Goal: Check status: Check status

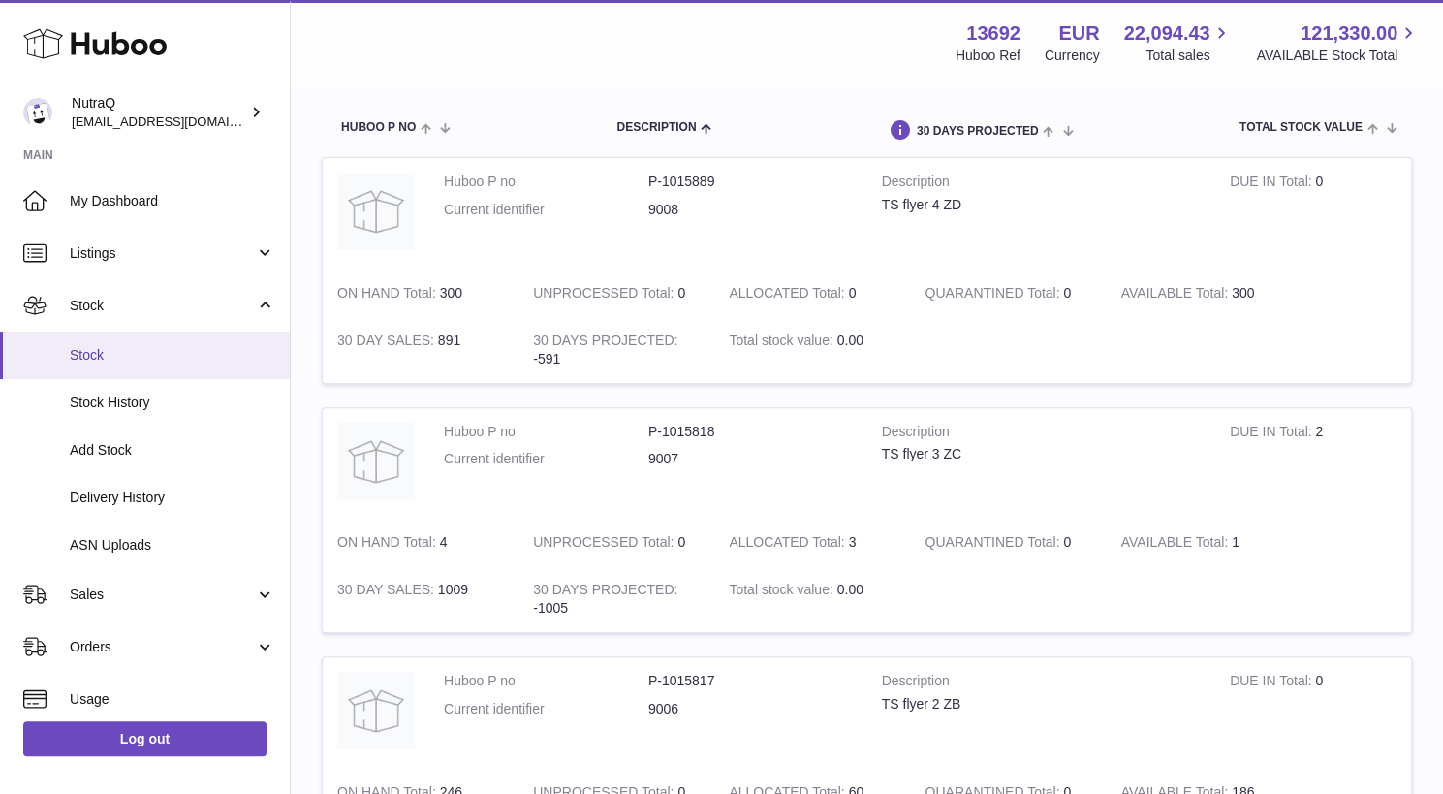
click at [106, 351] on span "Stock" at bounding box center [173, 355] width 206 height 18
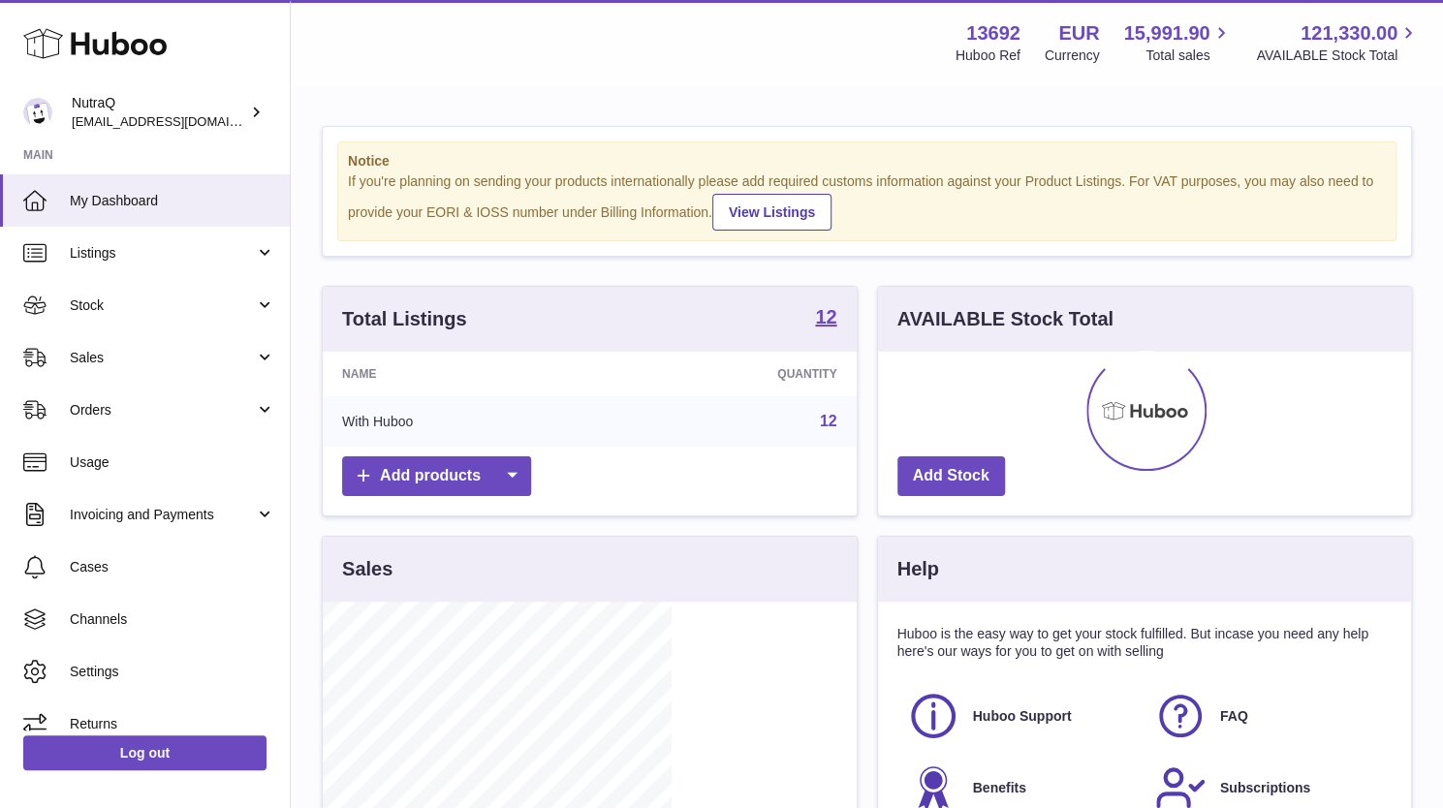
scroll to position [302, 349]
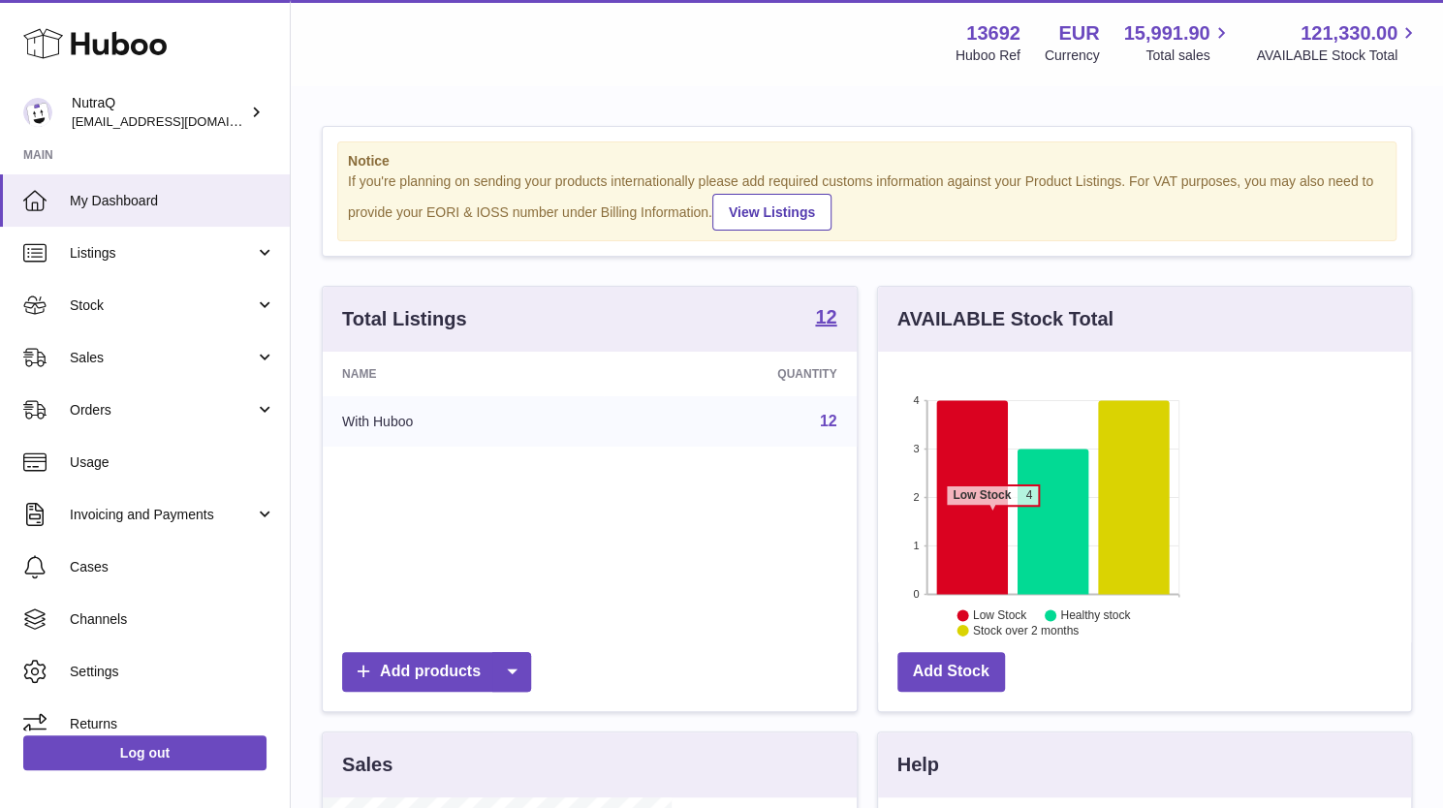
click at [936, 514] on icon at bounding box center [971, 497] width 71 height 194
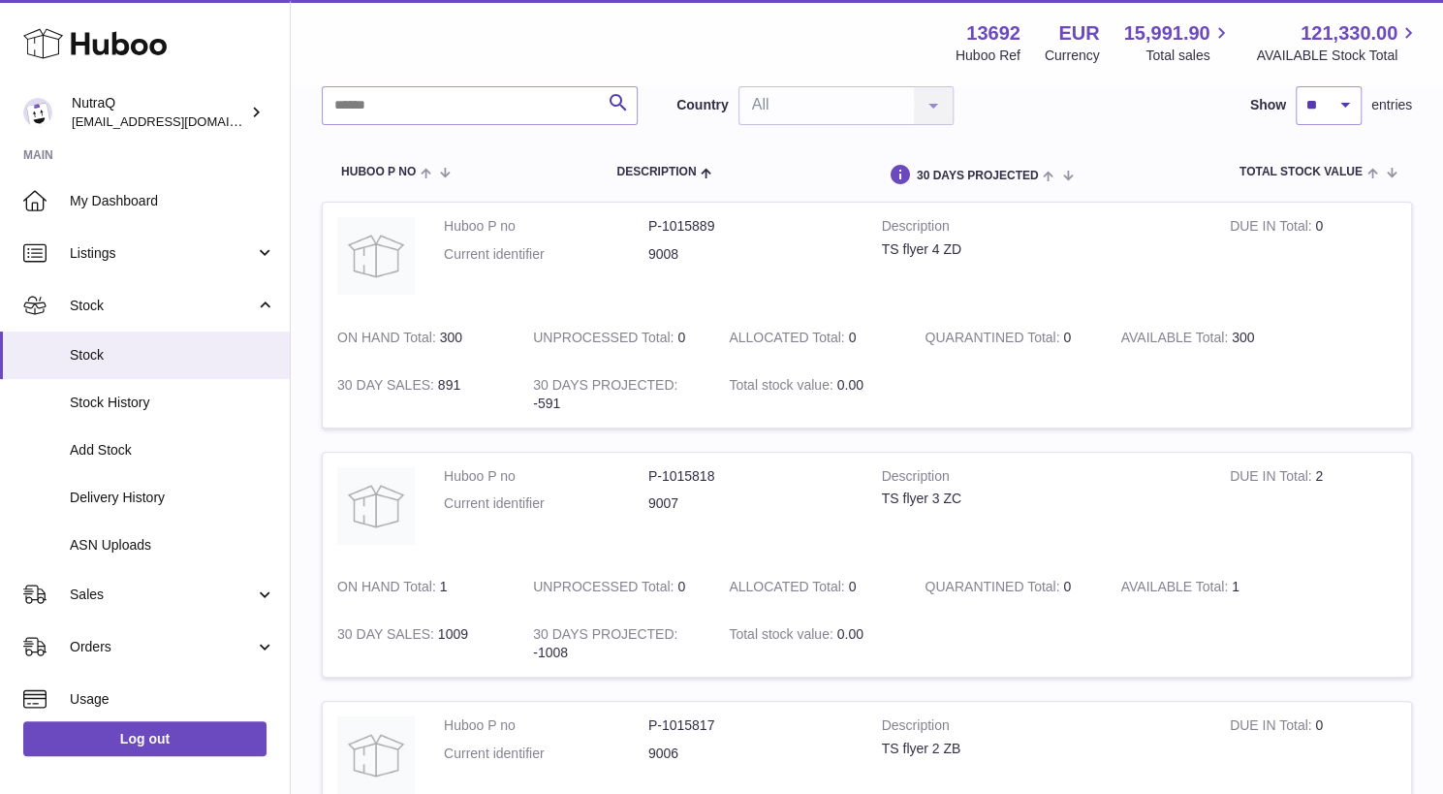
scroll to position [112, 310]
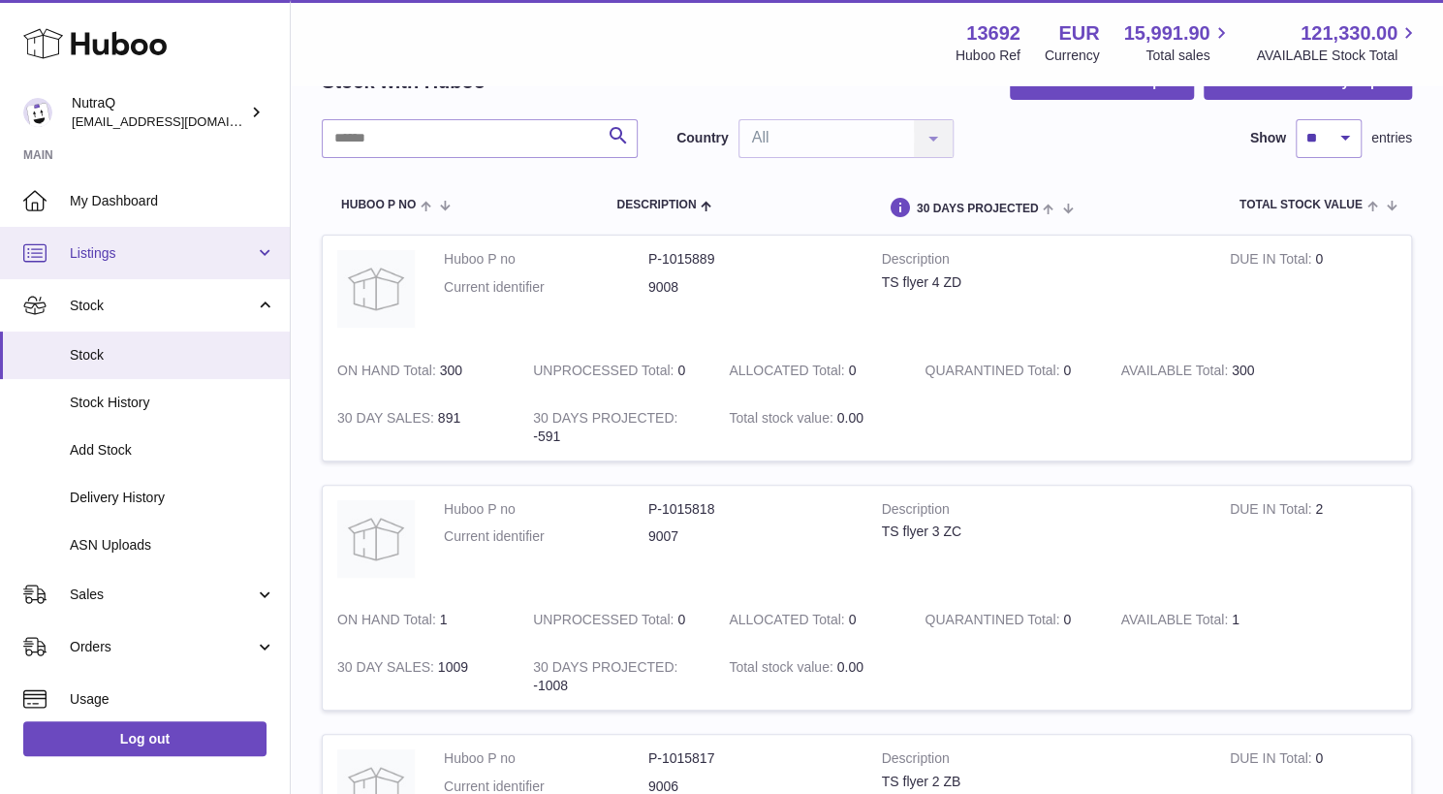
click at [188, 252] on span "Listings" at bounding box center [162, 253] width 185 height 18
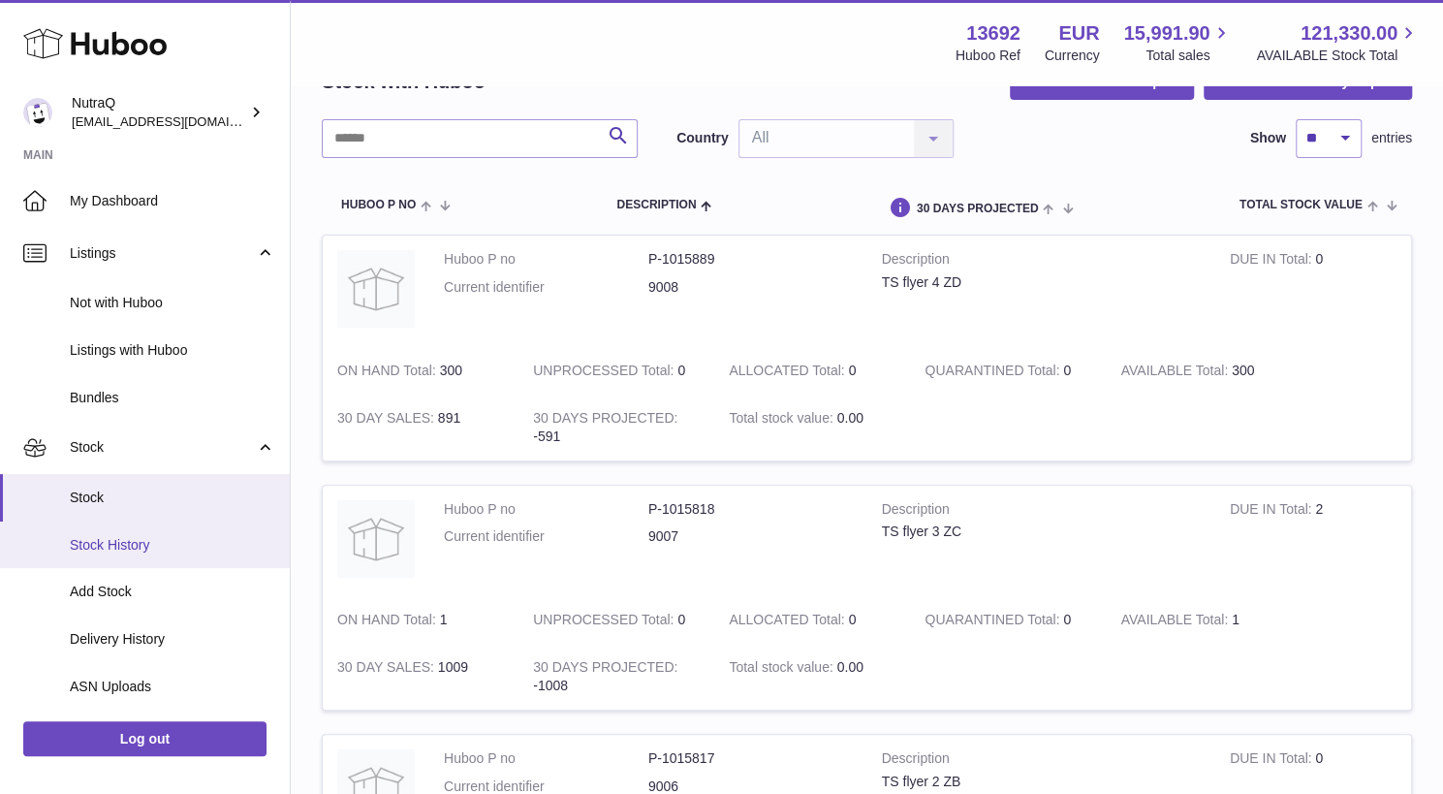
click at [142, 548] on span "Stock History" at bounding box center [173, 545] width 206 height 18
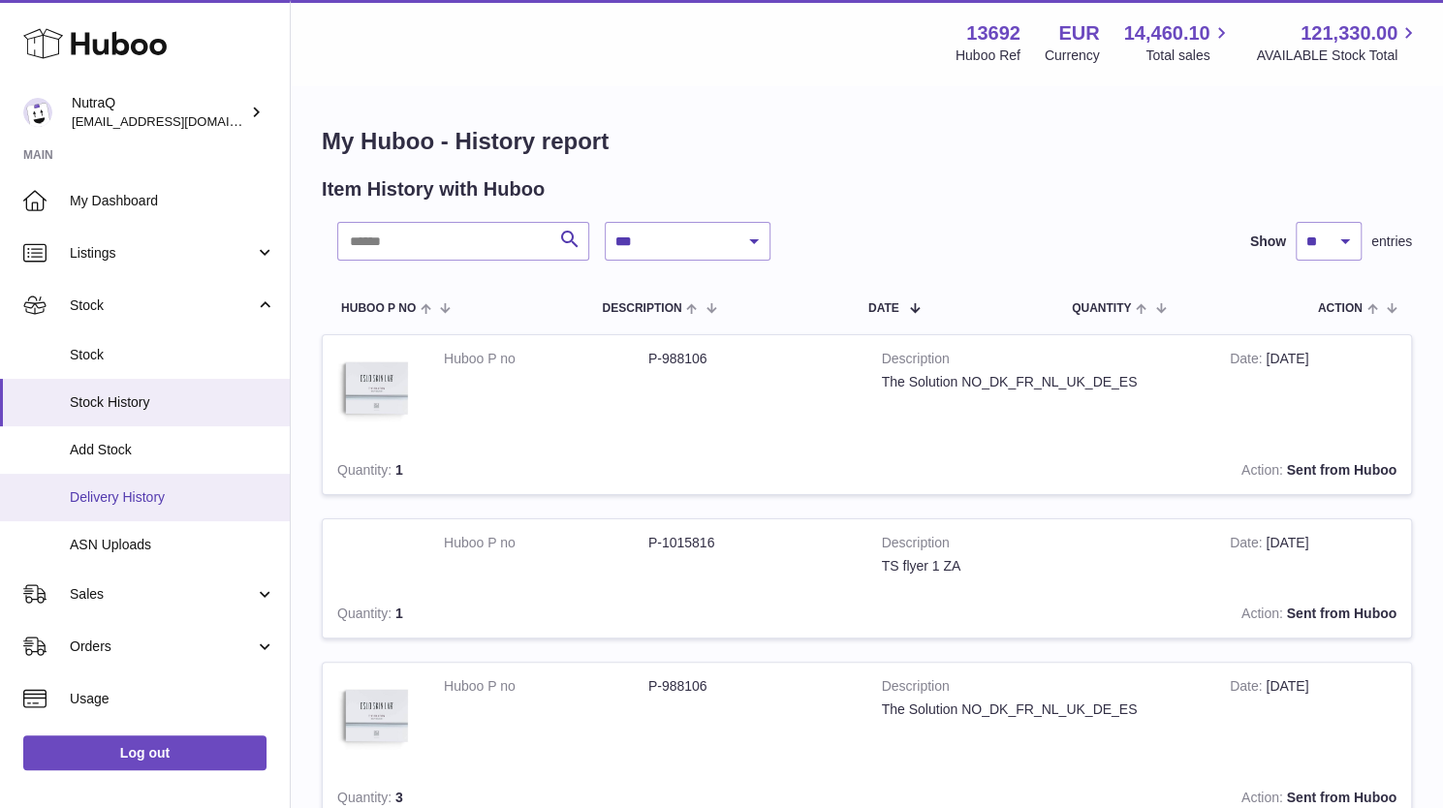
click at [138, 495] on span "Delivery History" at bounding box center [173, 498] width 206 height 18
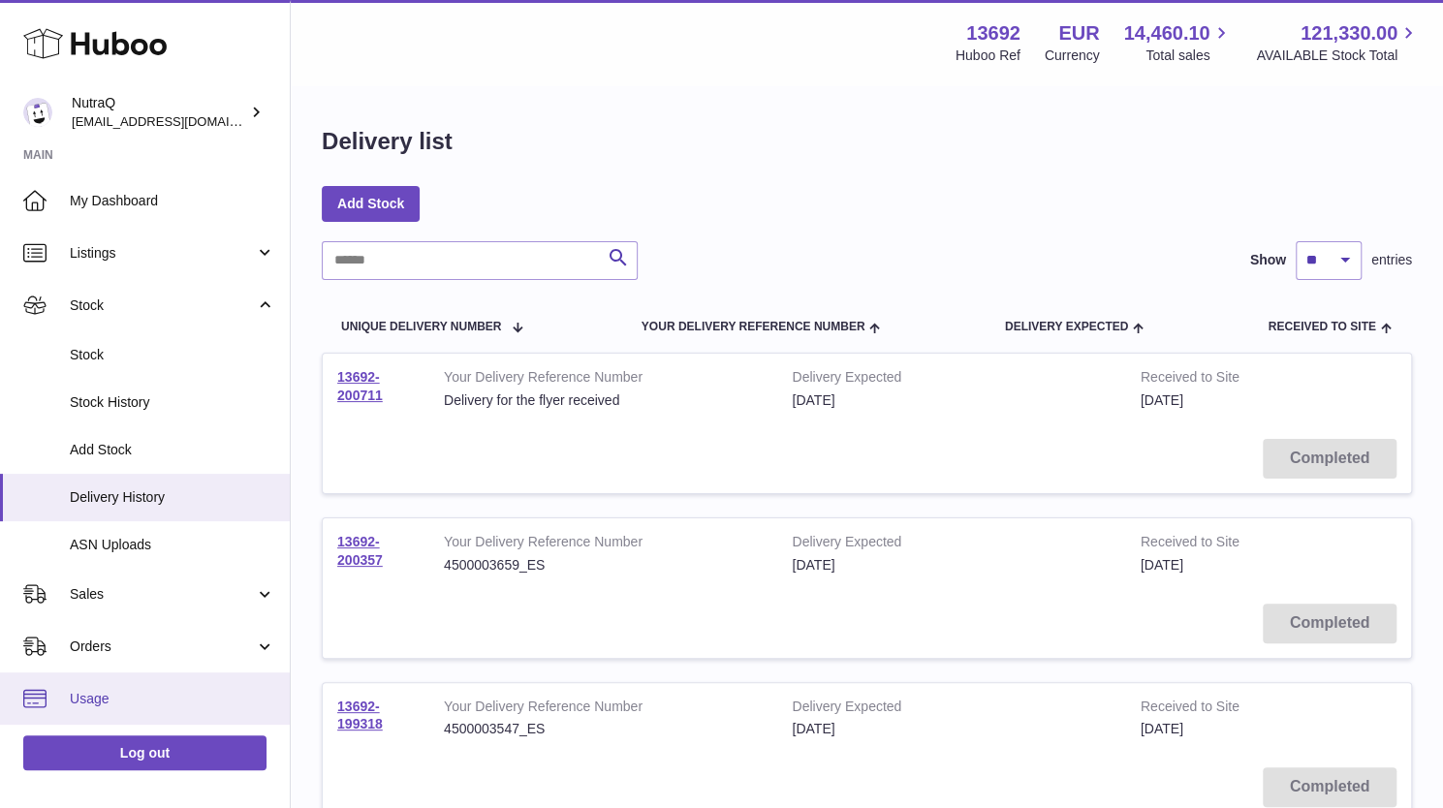
click at [85, 703] on span "Usage" at bounding box center [173, 699] width 206 height 18
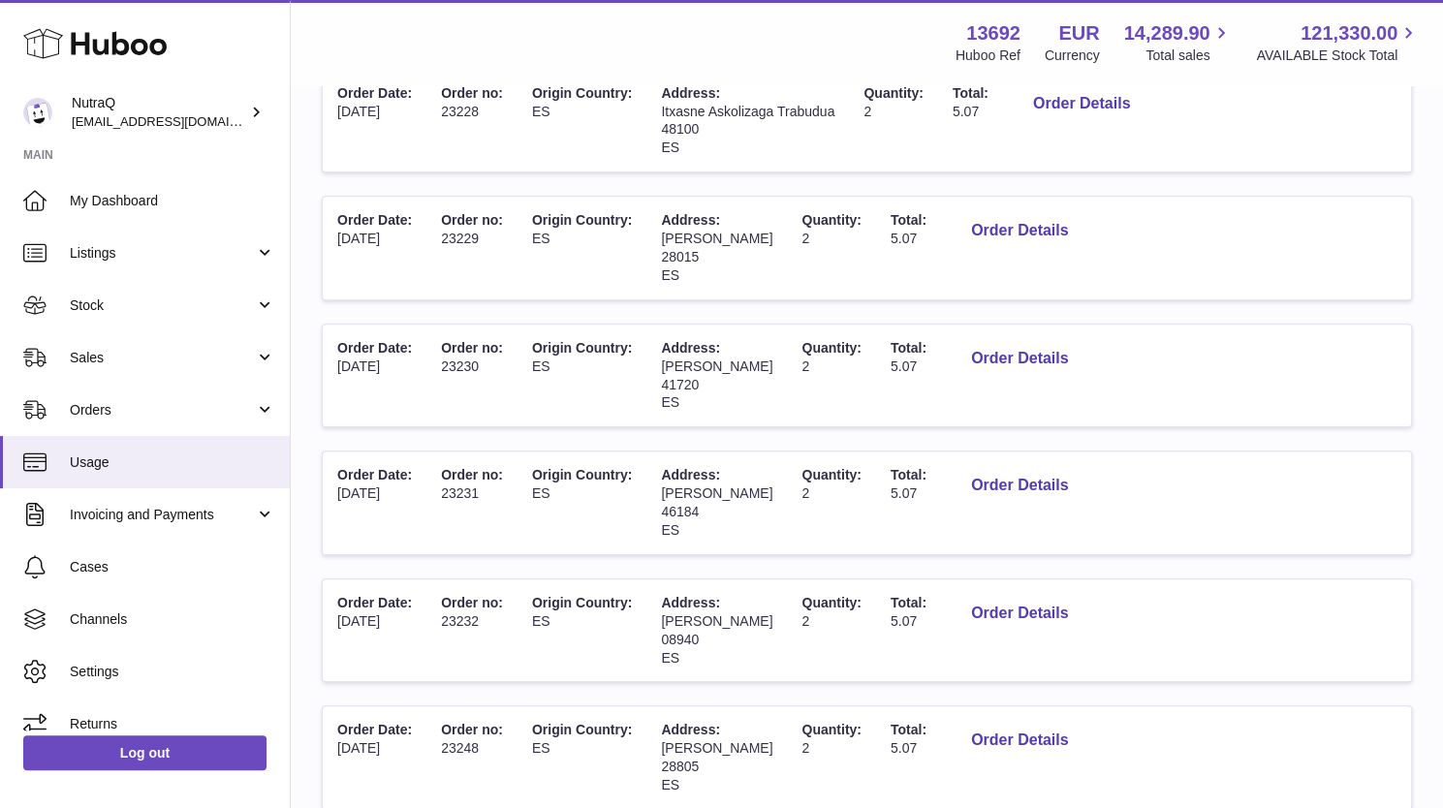
scroll to position [891, 0]
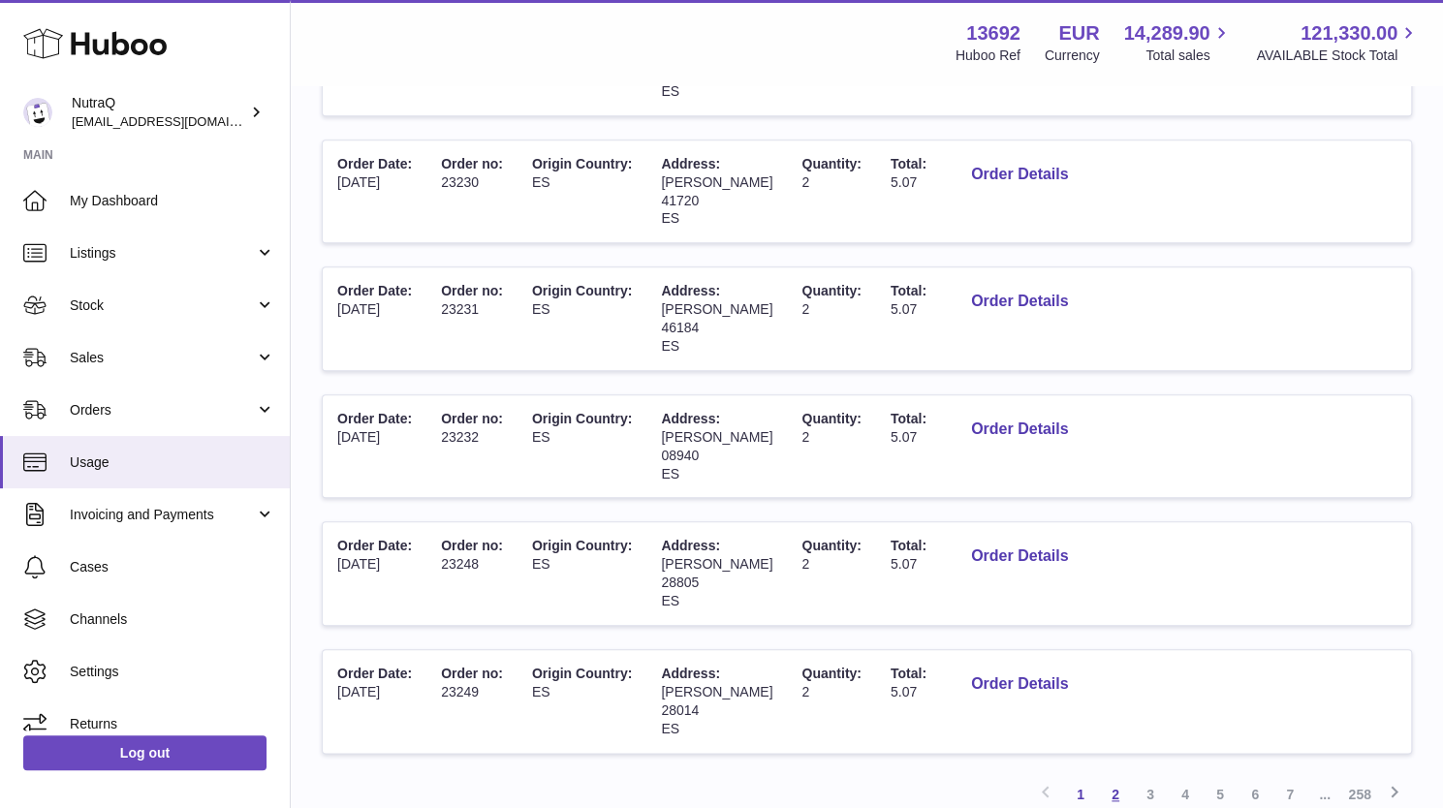
click at [1121, 777] on link "2" at bounding box center [1115, 794] width 35 height 35
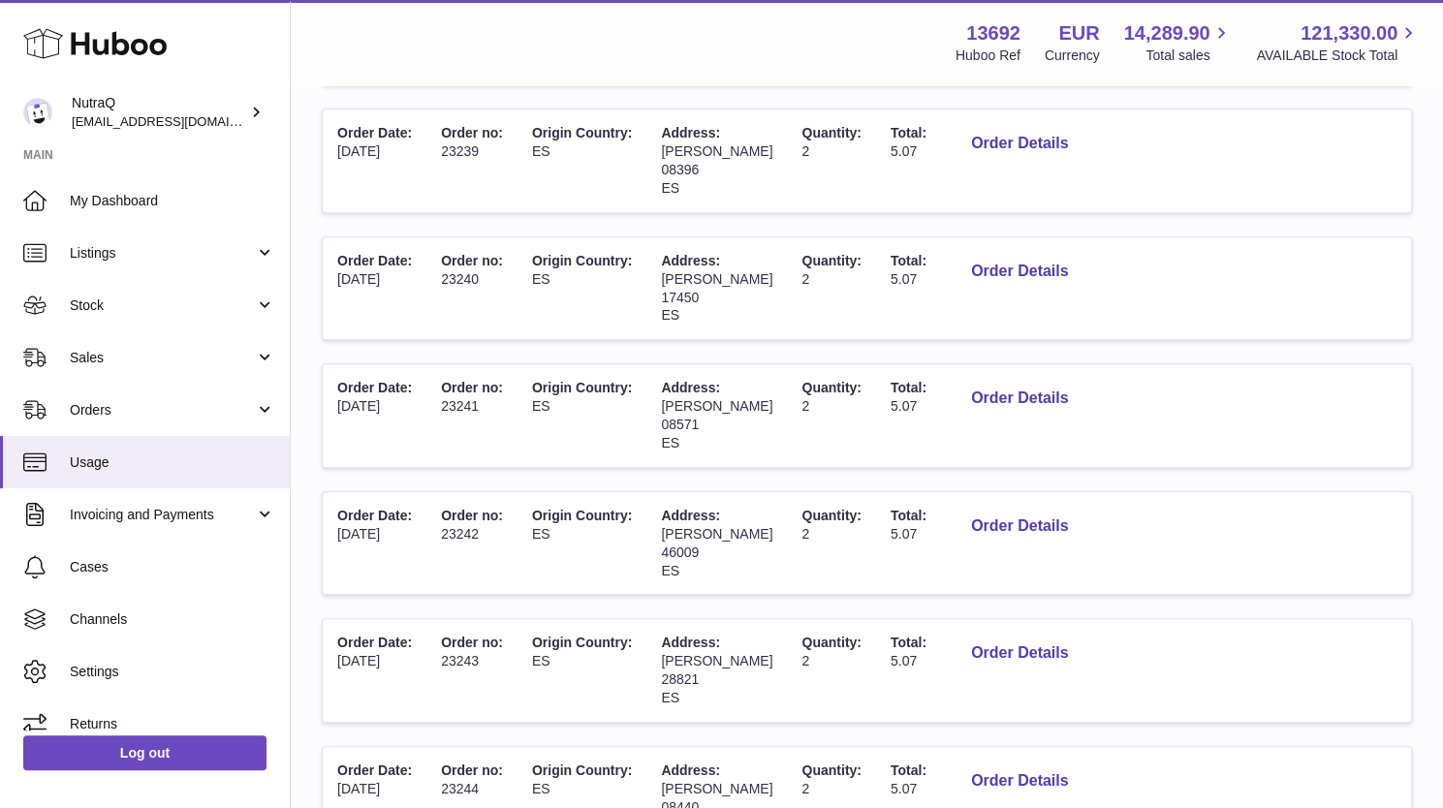
scroll to position [891, 0]
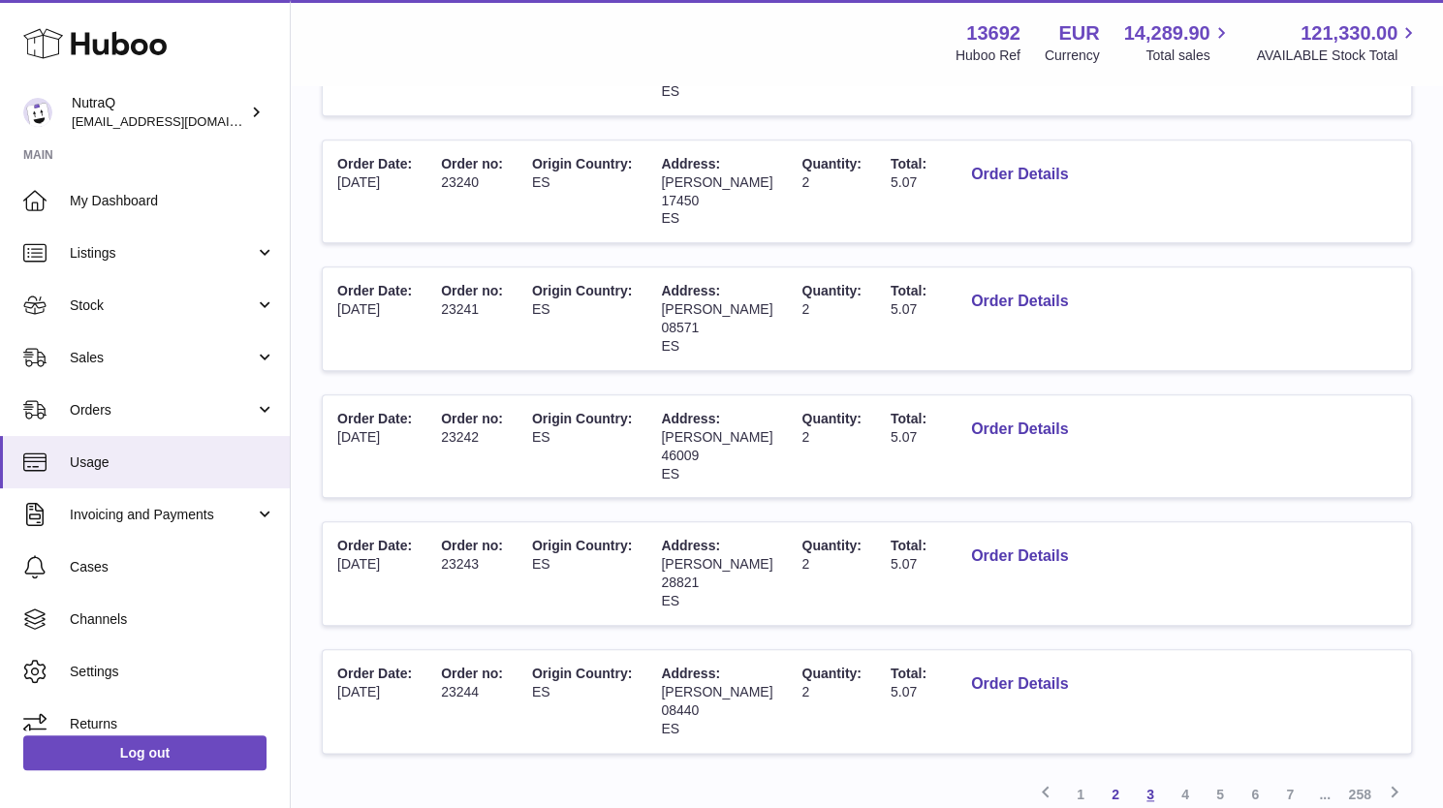
click at [1156, 777] on link "3" at bounding box center [1150, 794] width 35 height 35
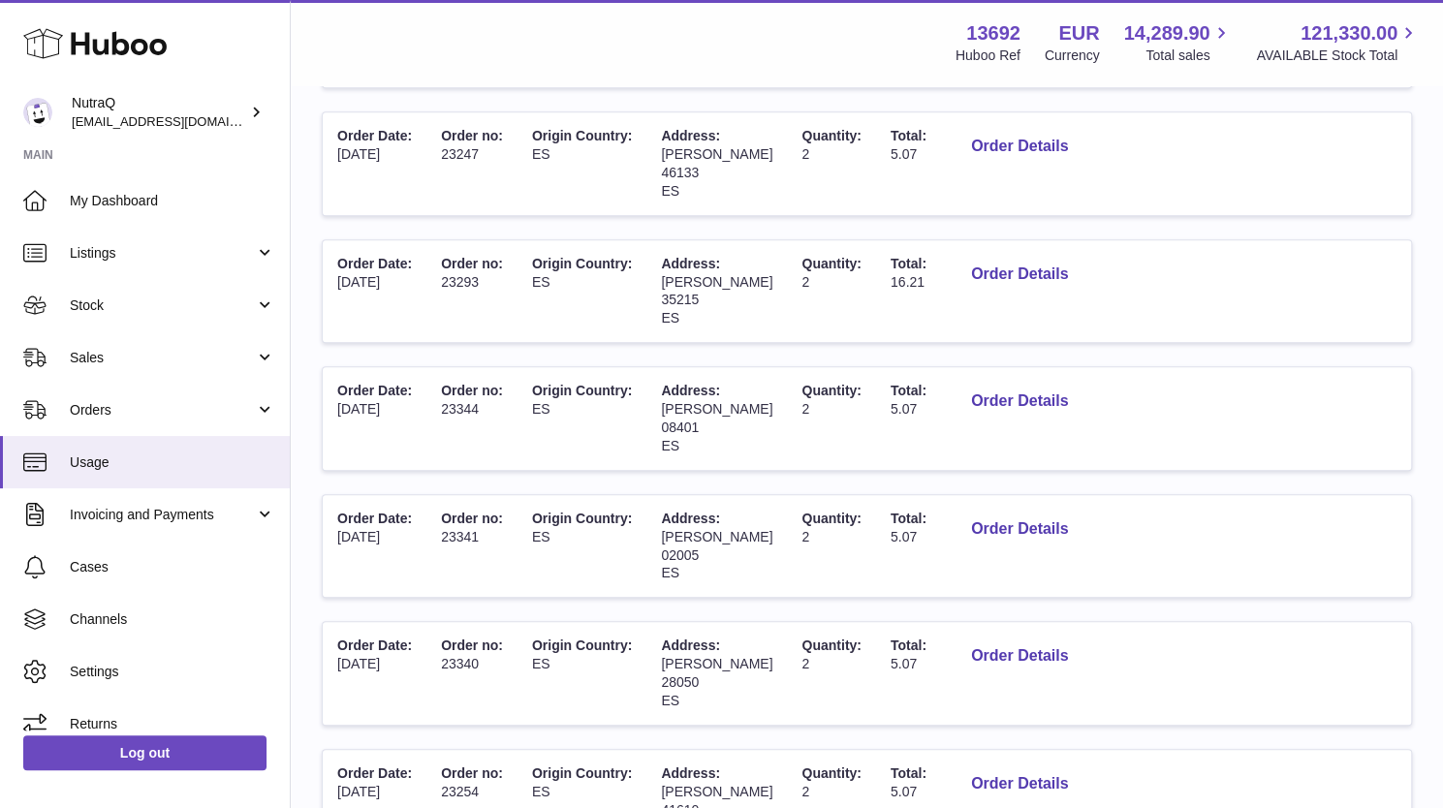
scroll to position [523, 0]
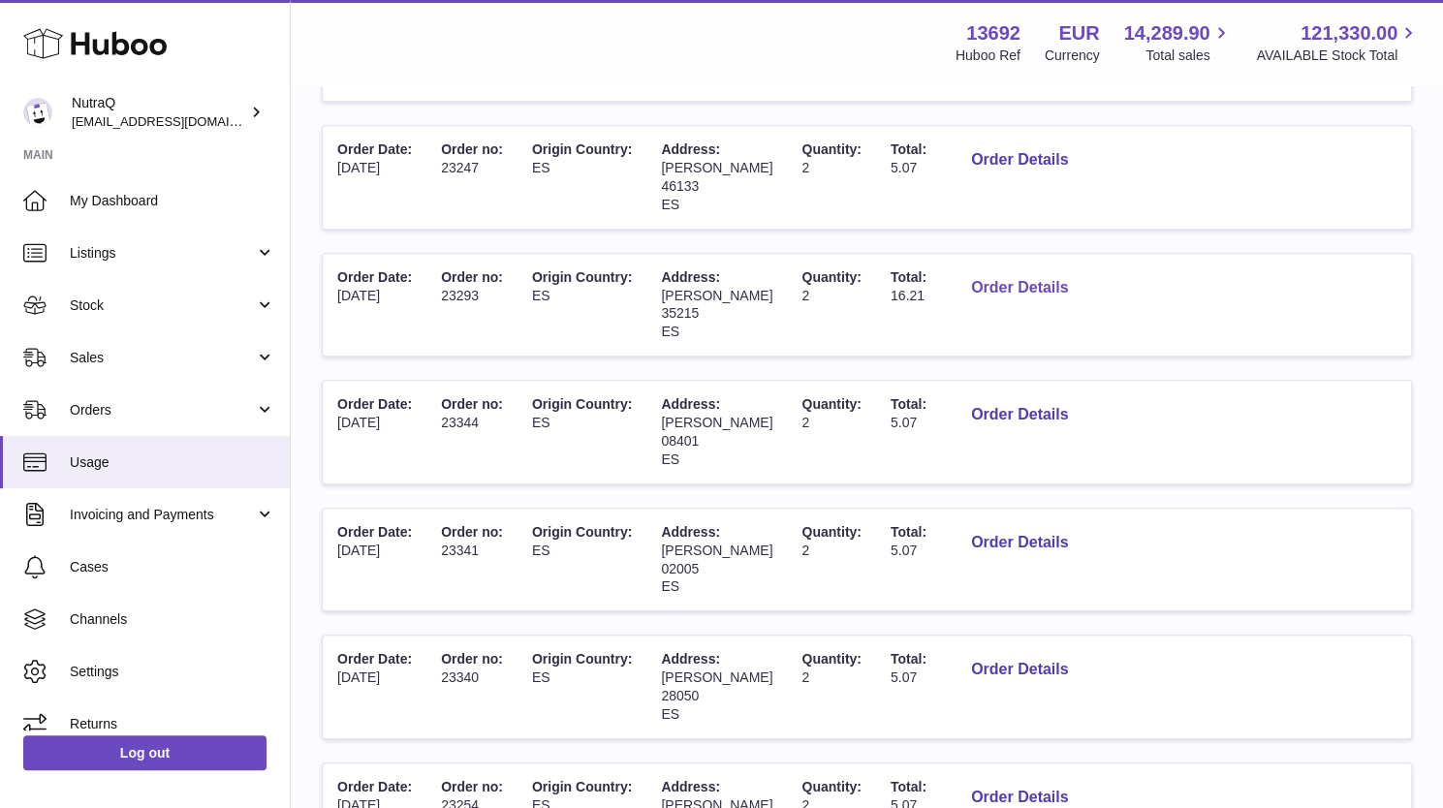
click at [1084, 288] on button "Order Details" at bounding box center [1020, 289] width 128 height 40
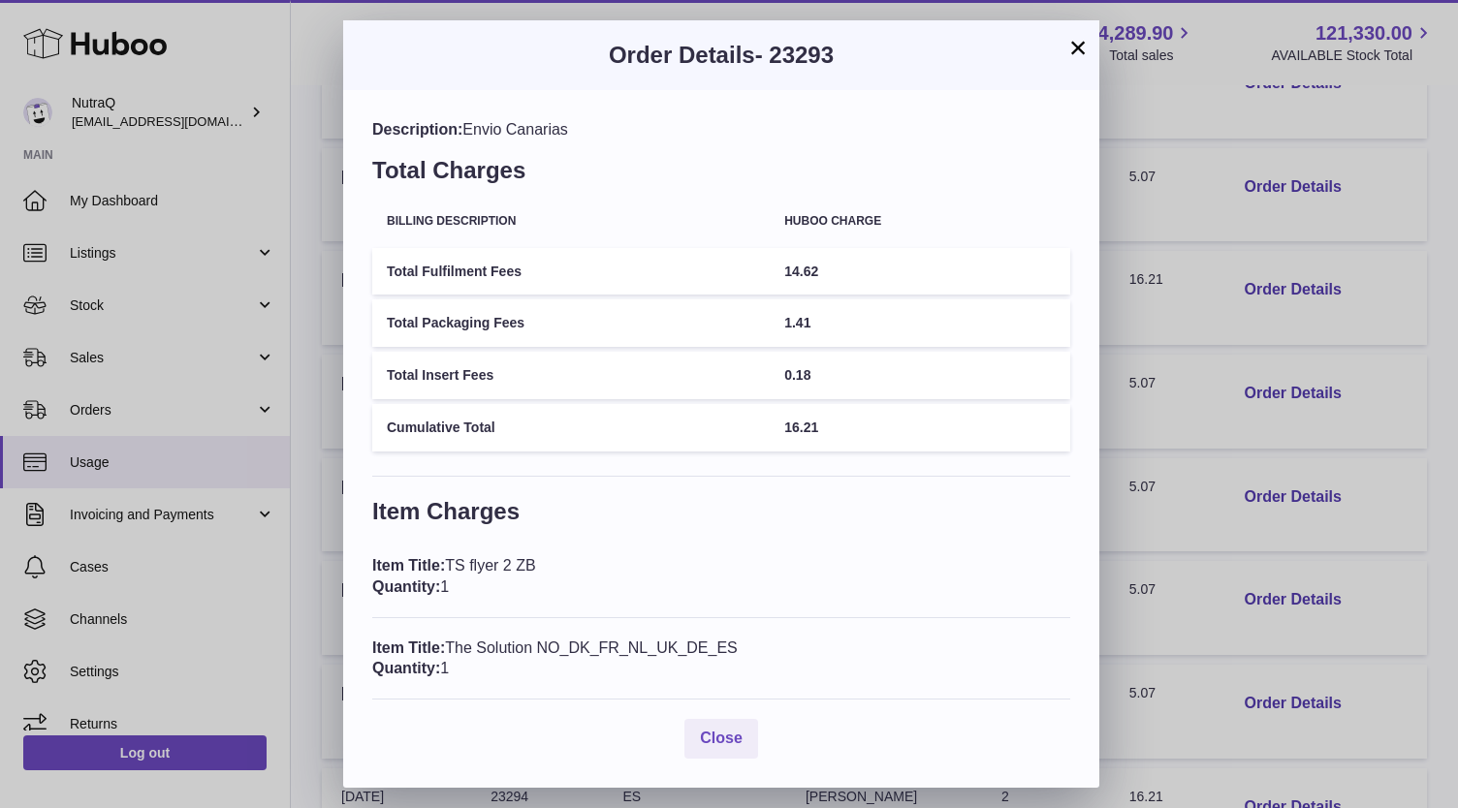
click at [1079, 46] on button "×" at bounding box center [1077, 47] width 23 height 23
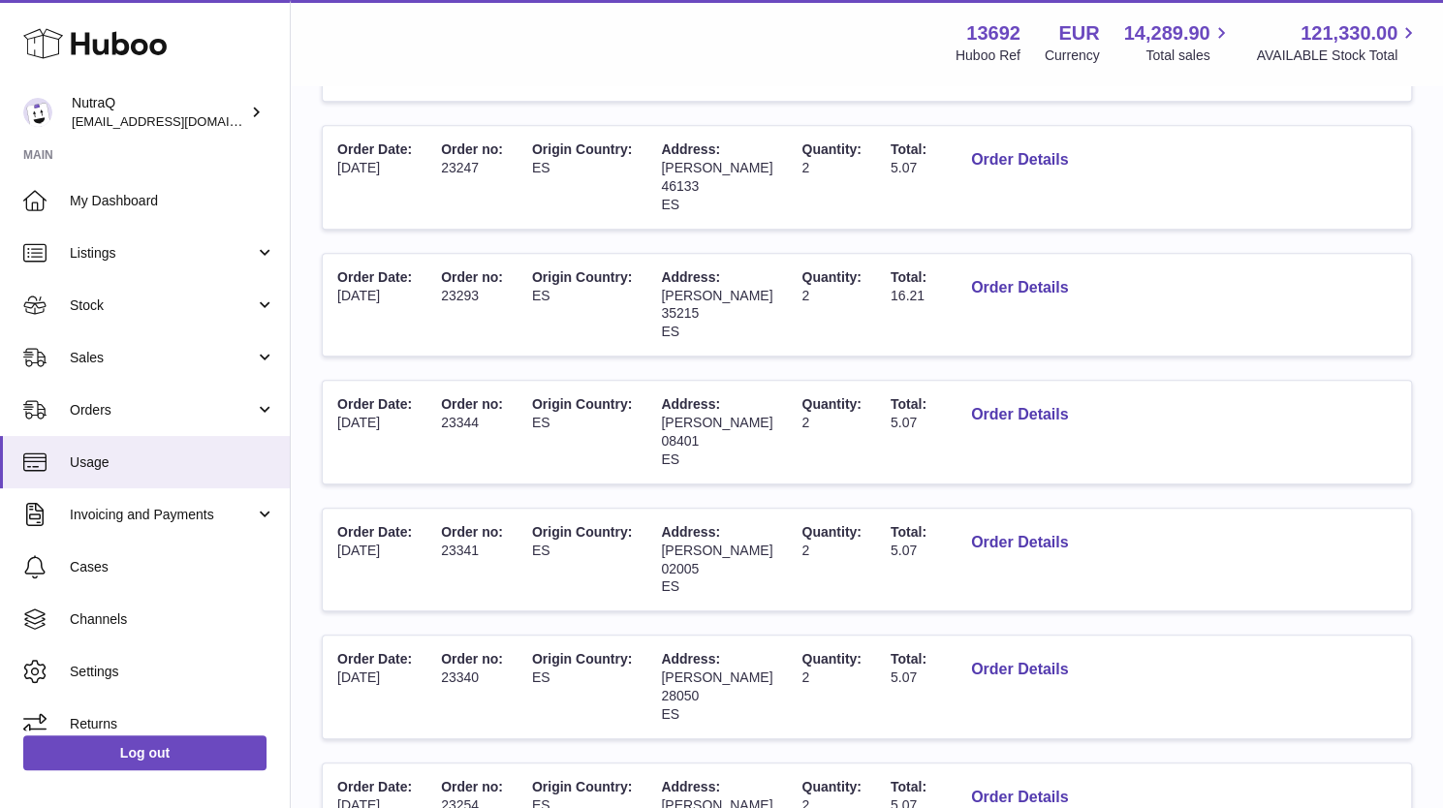
scroll to position [891, 0]
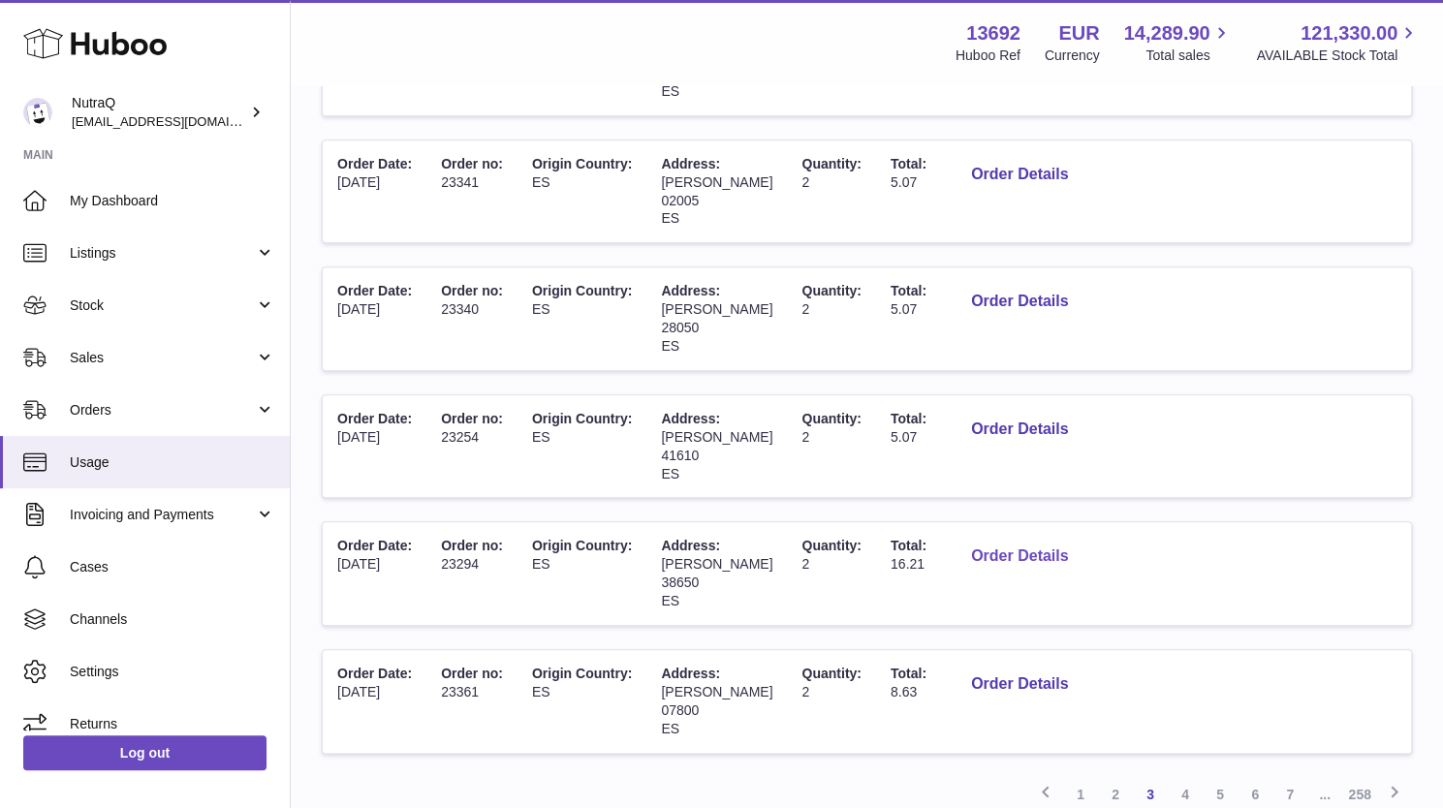
click at [1084, 537] on button "Order Details" at bounding box center [1020, 557] width 128 height 40
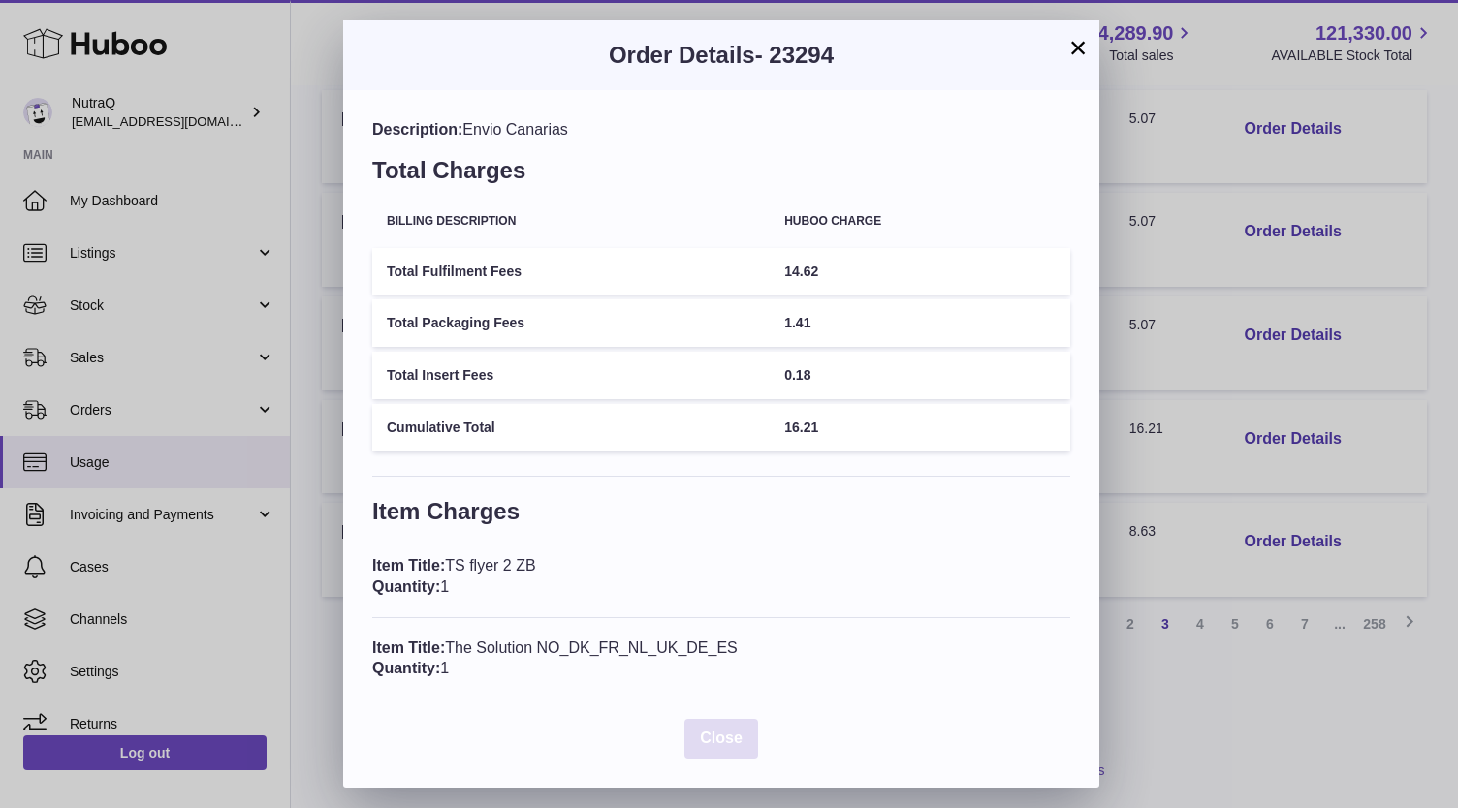
click at [723, 740] on span "Close" at bounding box center [721, 738] width 43 height 16
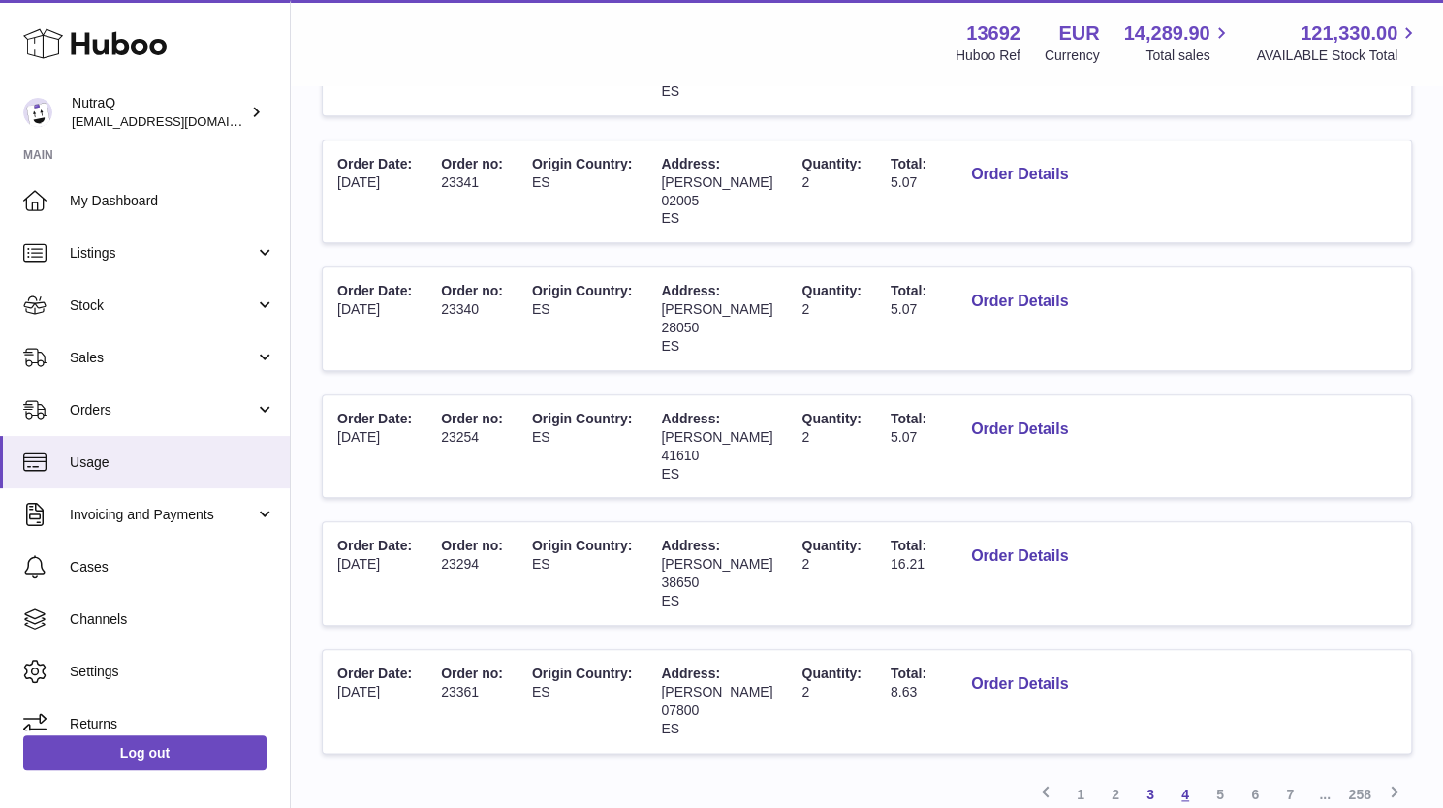
click at [1181, 777] on link "4" at bounding box center [1185, 794] width 35 height 35
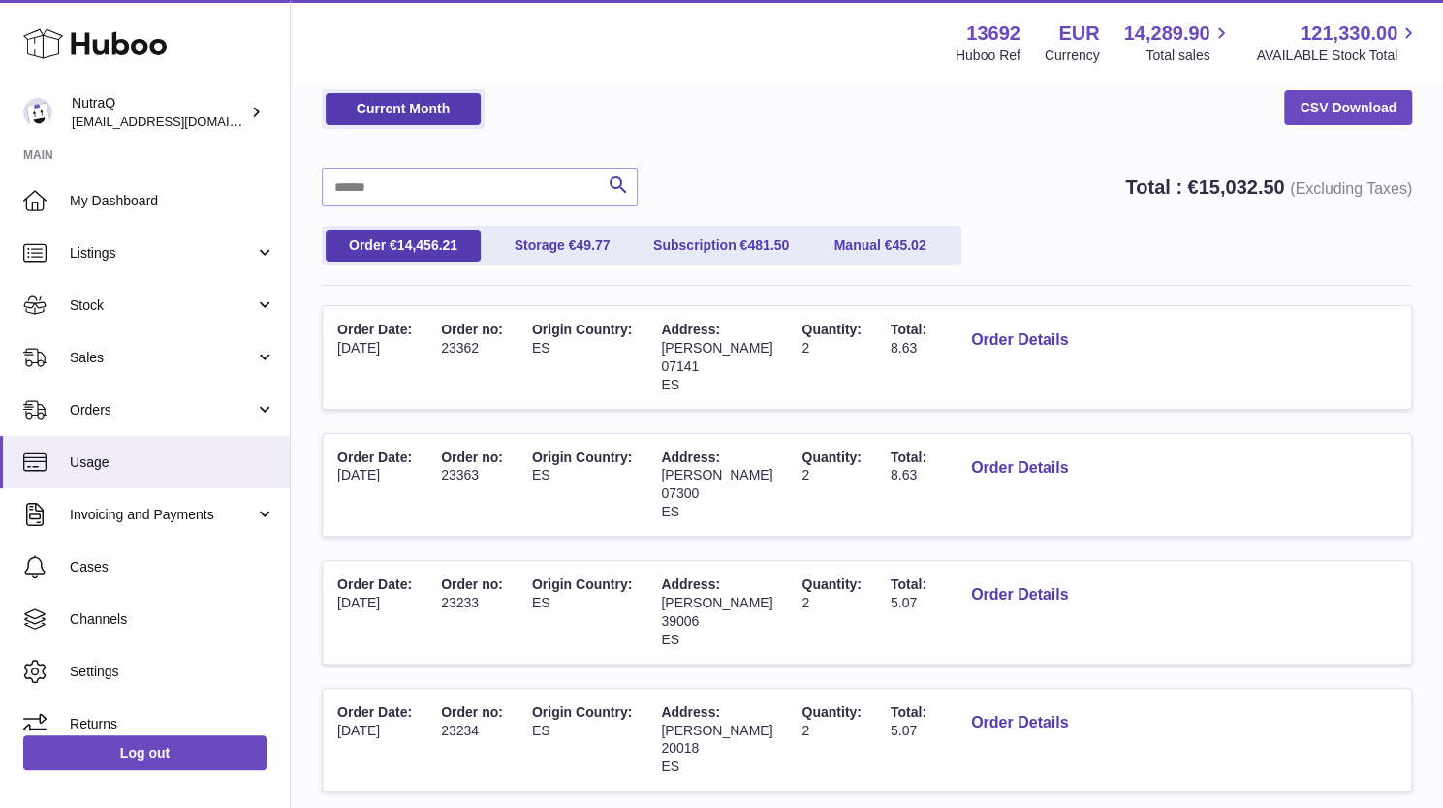
scroll to position [794, 0]
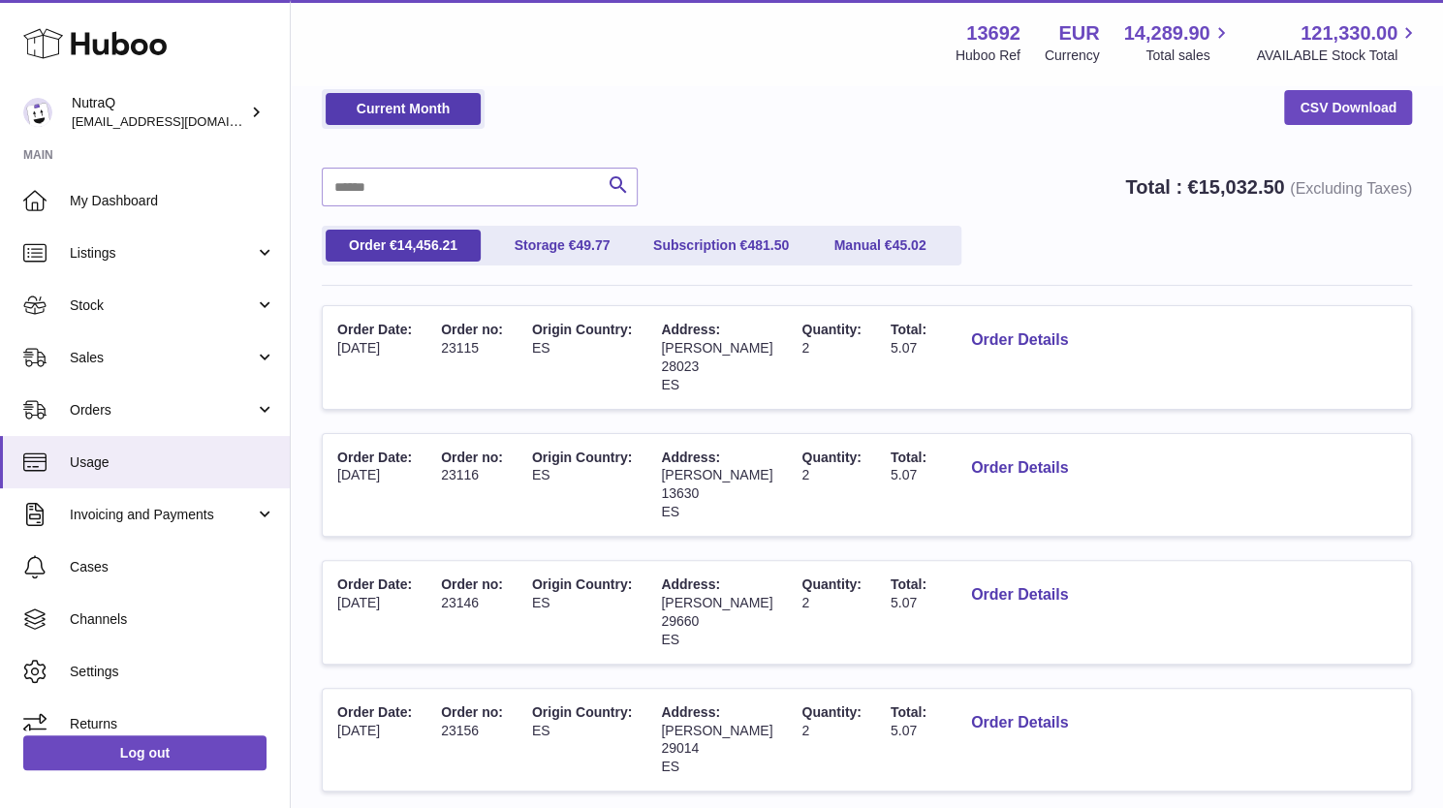
scroll to position [794, 0]
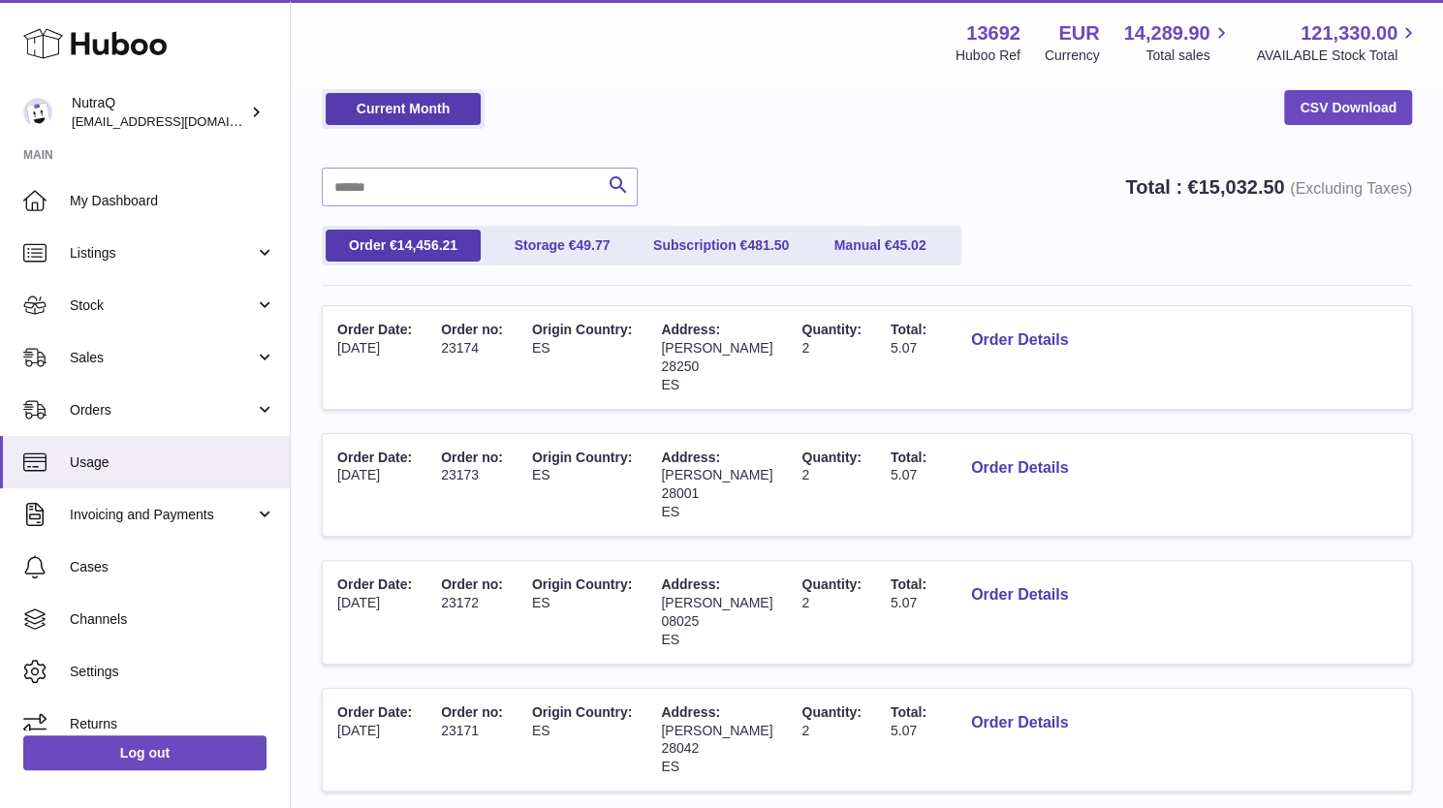
scroll to position [794, 0]
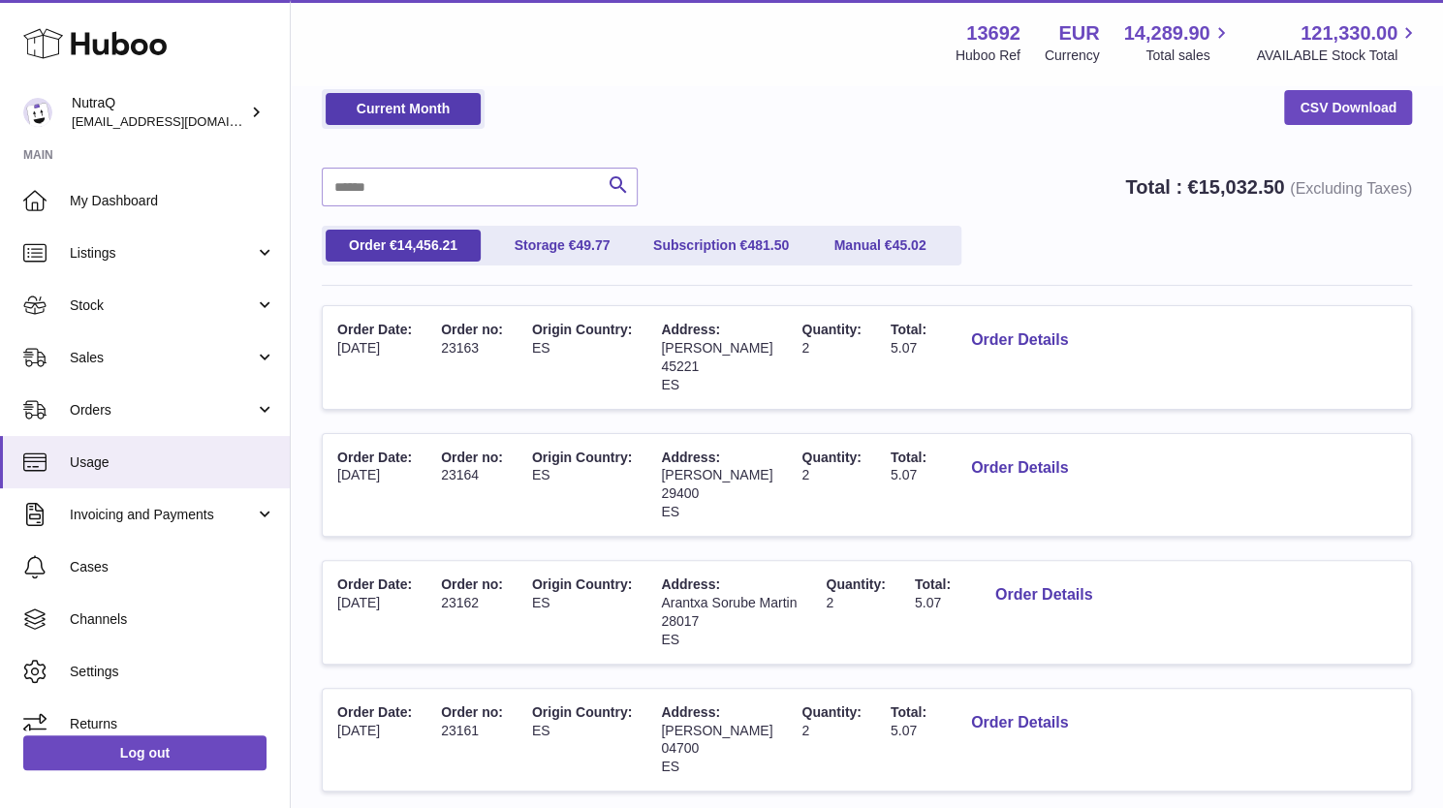
scroll to position [794, 0]
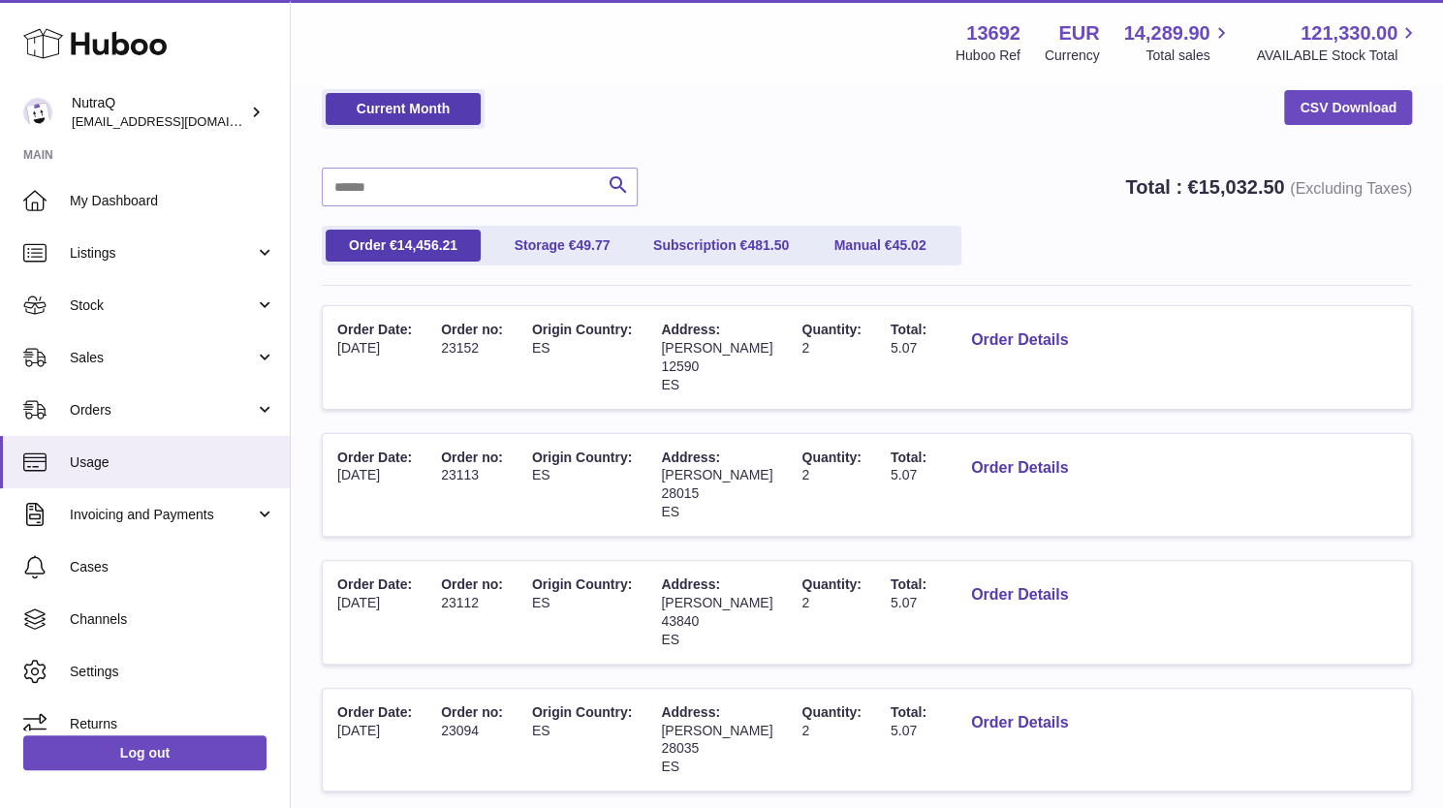
scroll to position [794, 0]
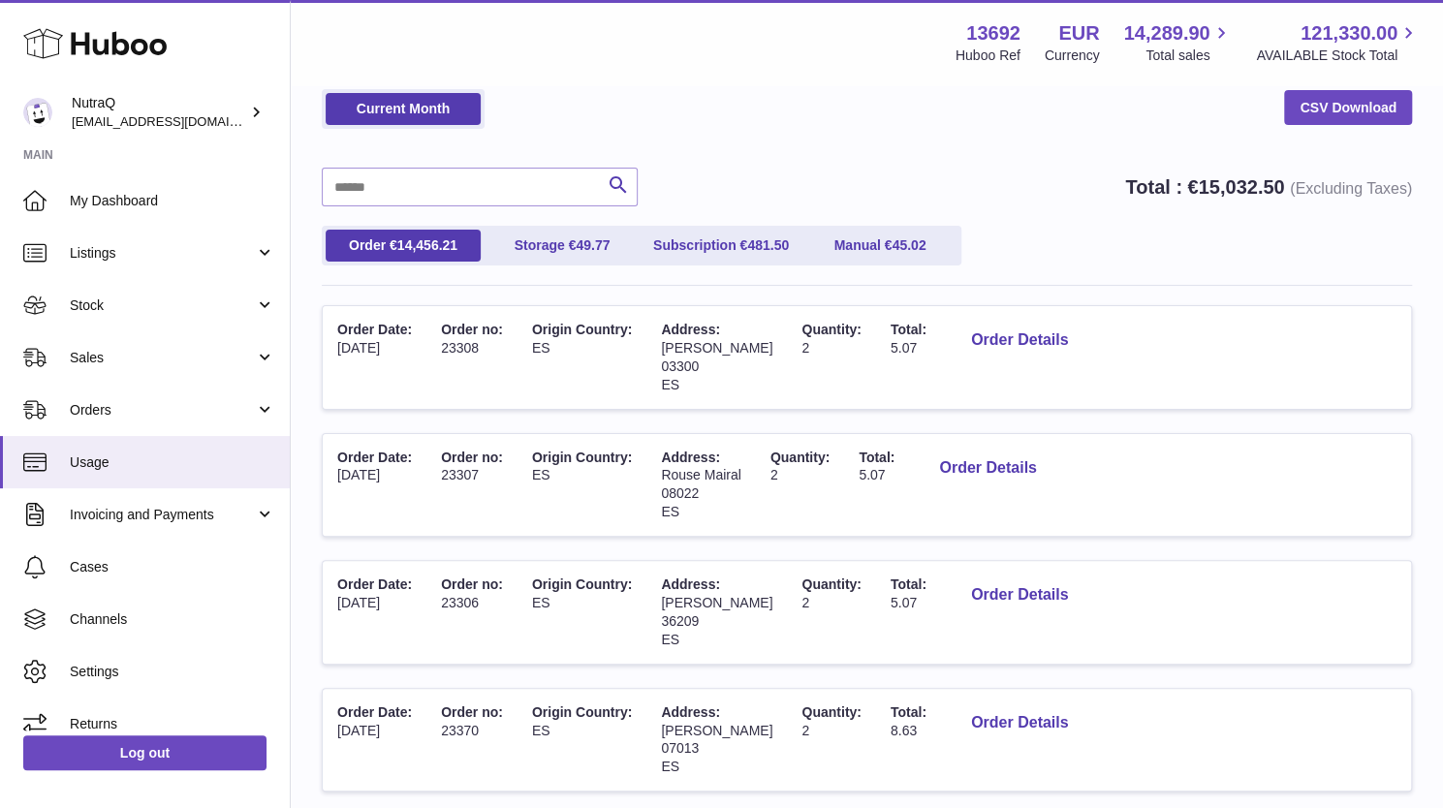
scroll to position [794, 0]
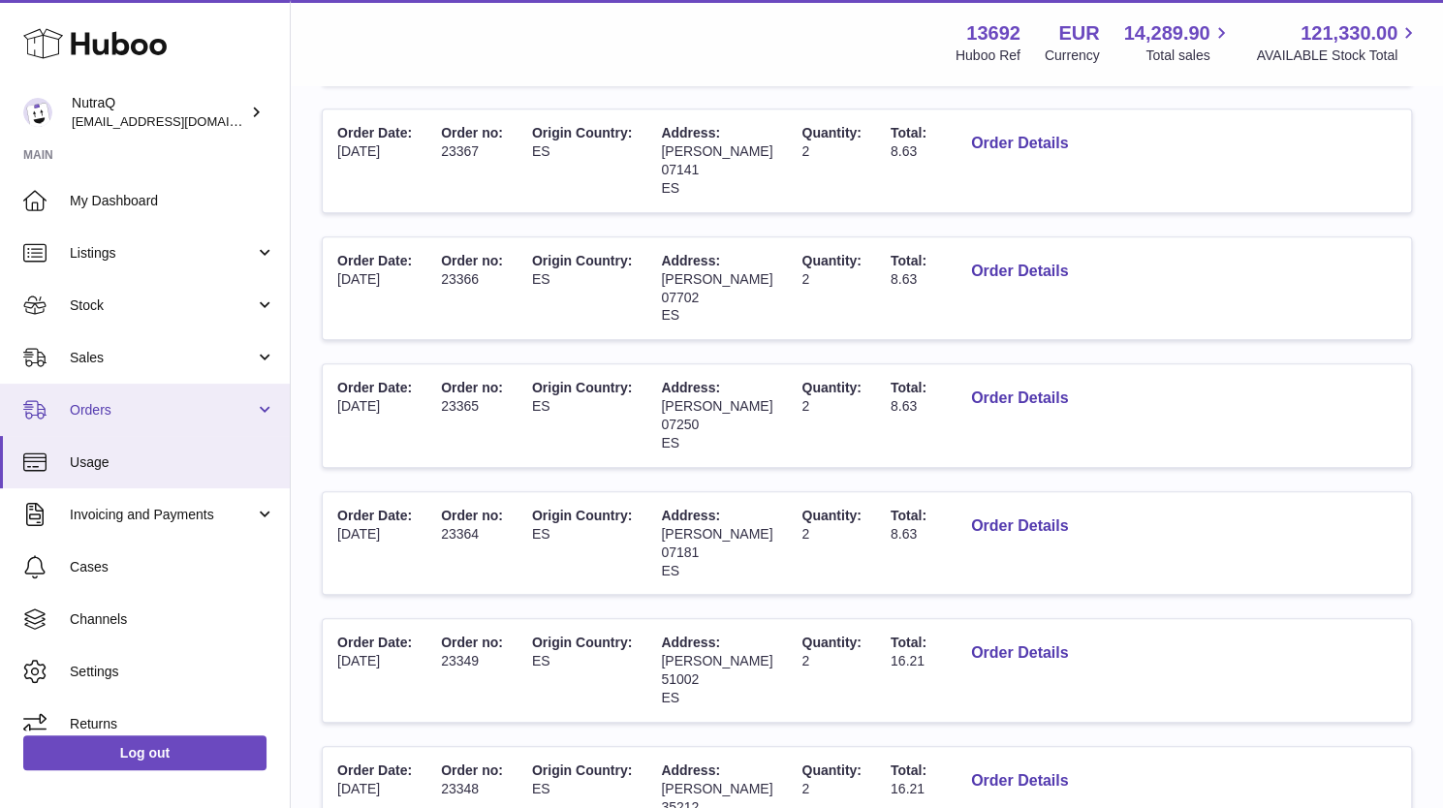
click at [81, 408] on span "Orders" at bounding box center [162, 410] width 185 height 18
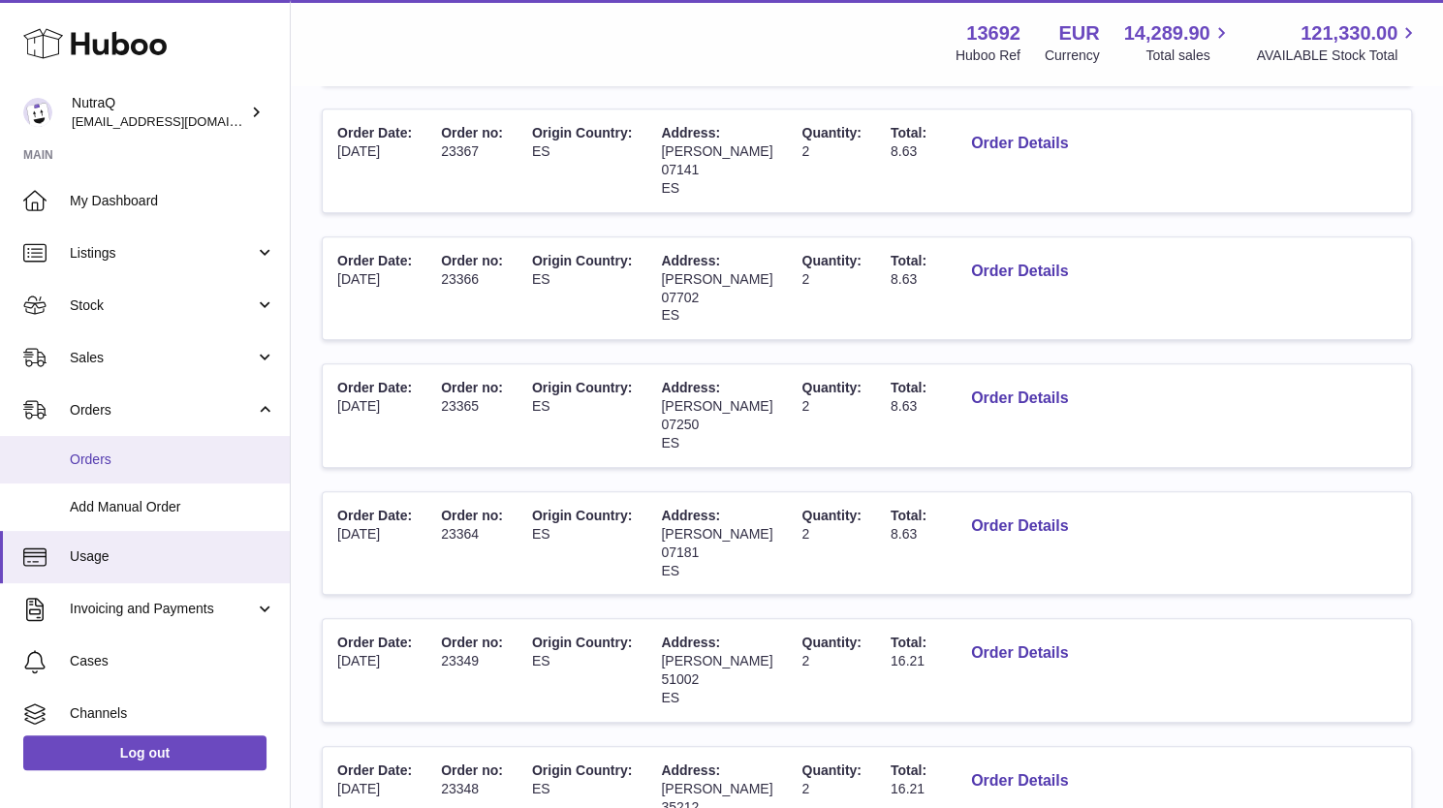
click at [112, 461] on span "Orders" at bounding box center [173, 460] width 206 height 18
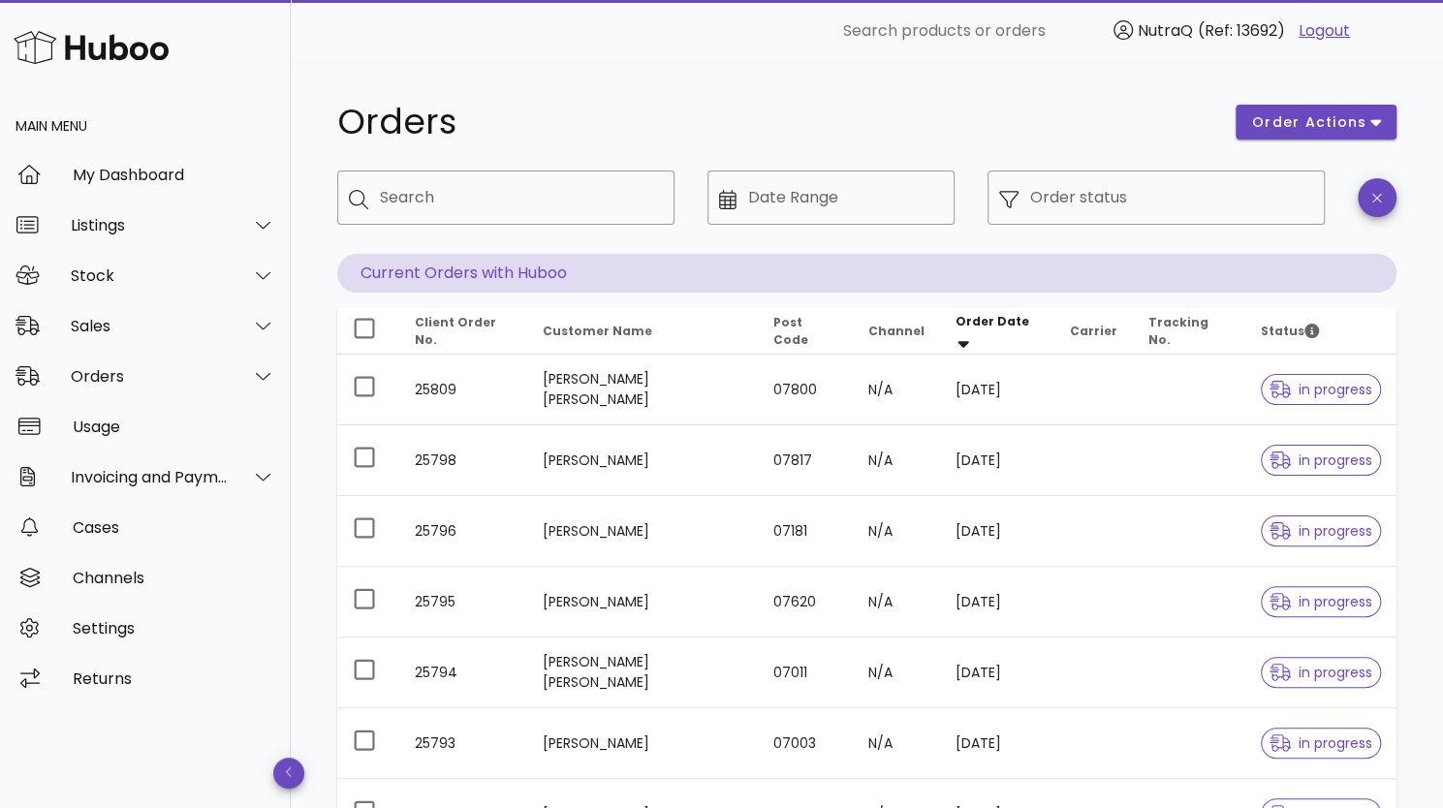
click at [427, 206] on input "Search" at bounding box center [519, 197] width 279 height 31
type input "*******"
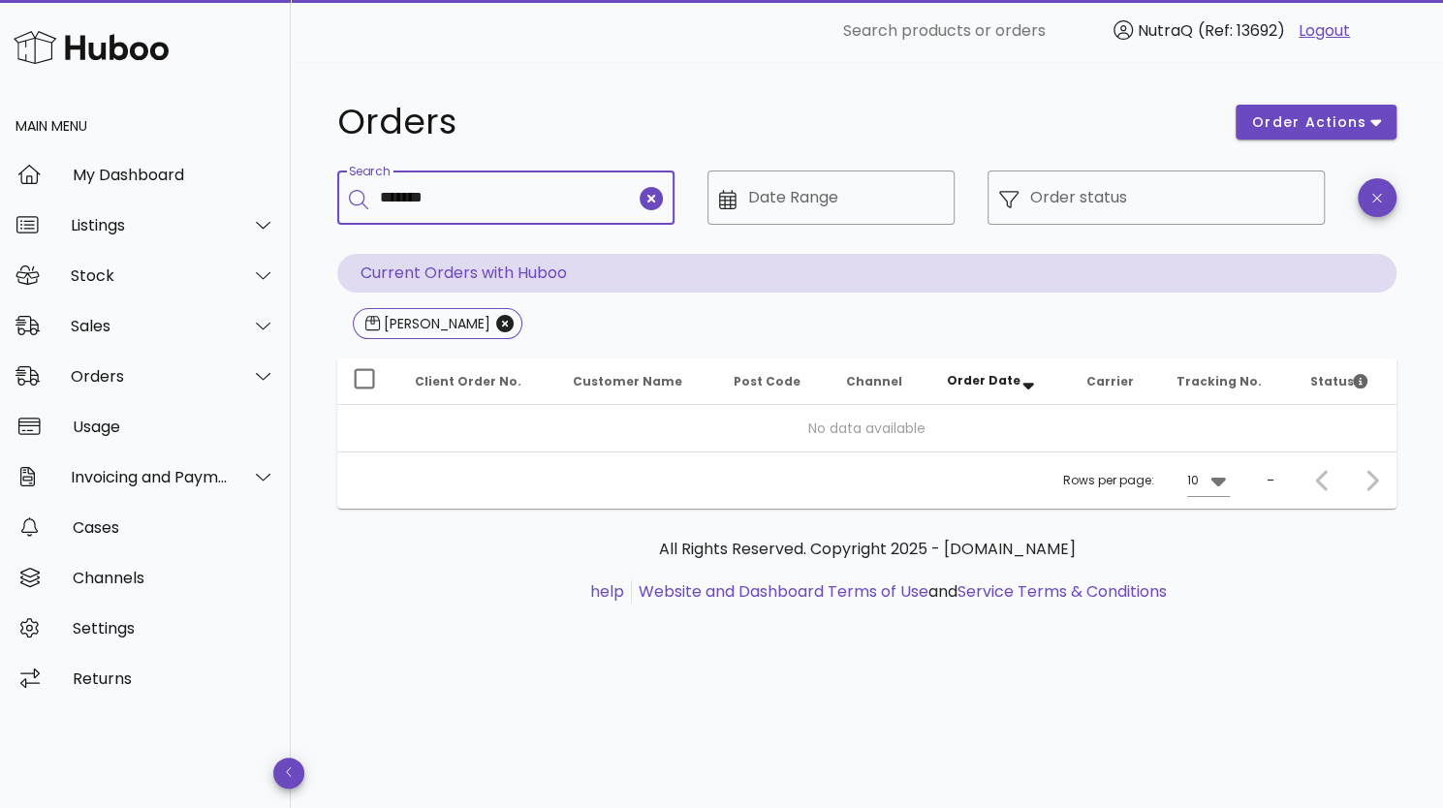
click at [491, 206] on input "*******" at bounding box center [508, 197] width 256 height 31
type input "*"
type input "*****"
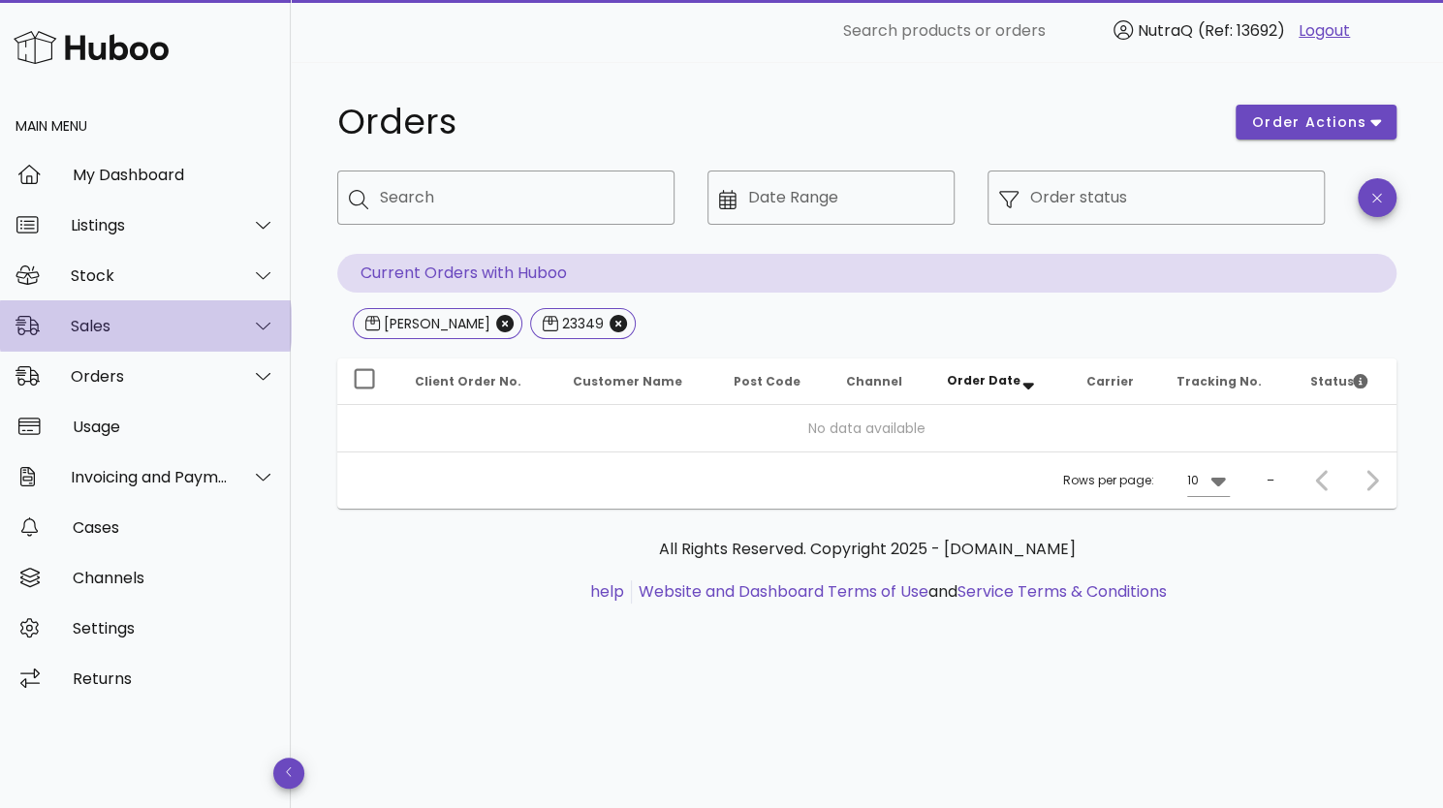
click at [112, 317] on div "Sales" at bounding box center [150, 326] width 158 height 18
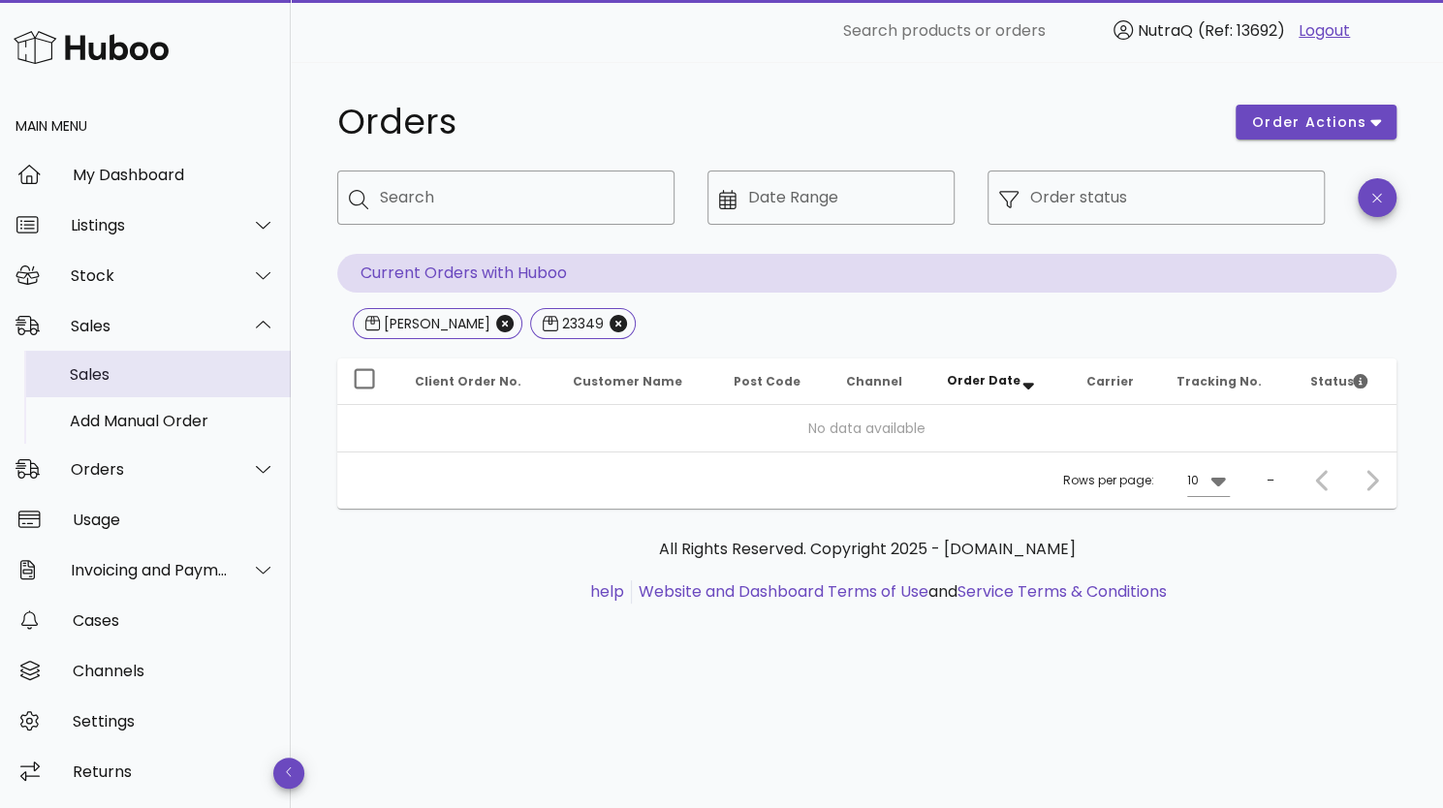
click at [107, 368] on div "Sales" at bounding box center [173, 374] width 206 height 18
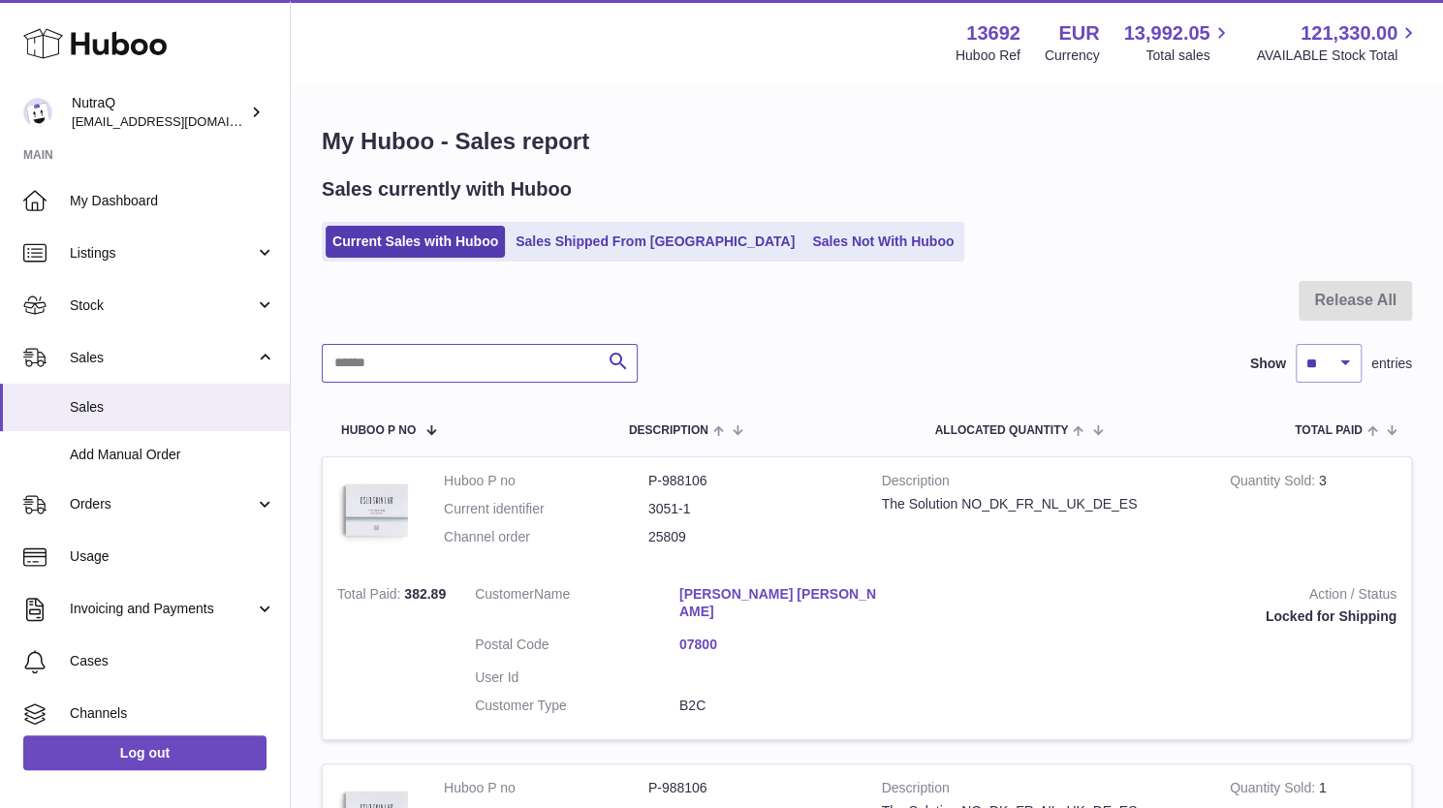
click at [430, 361] on input "text" at bounding box center [480, 363] width 316 height 39
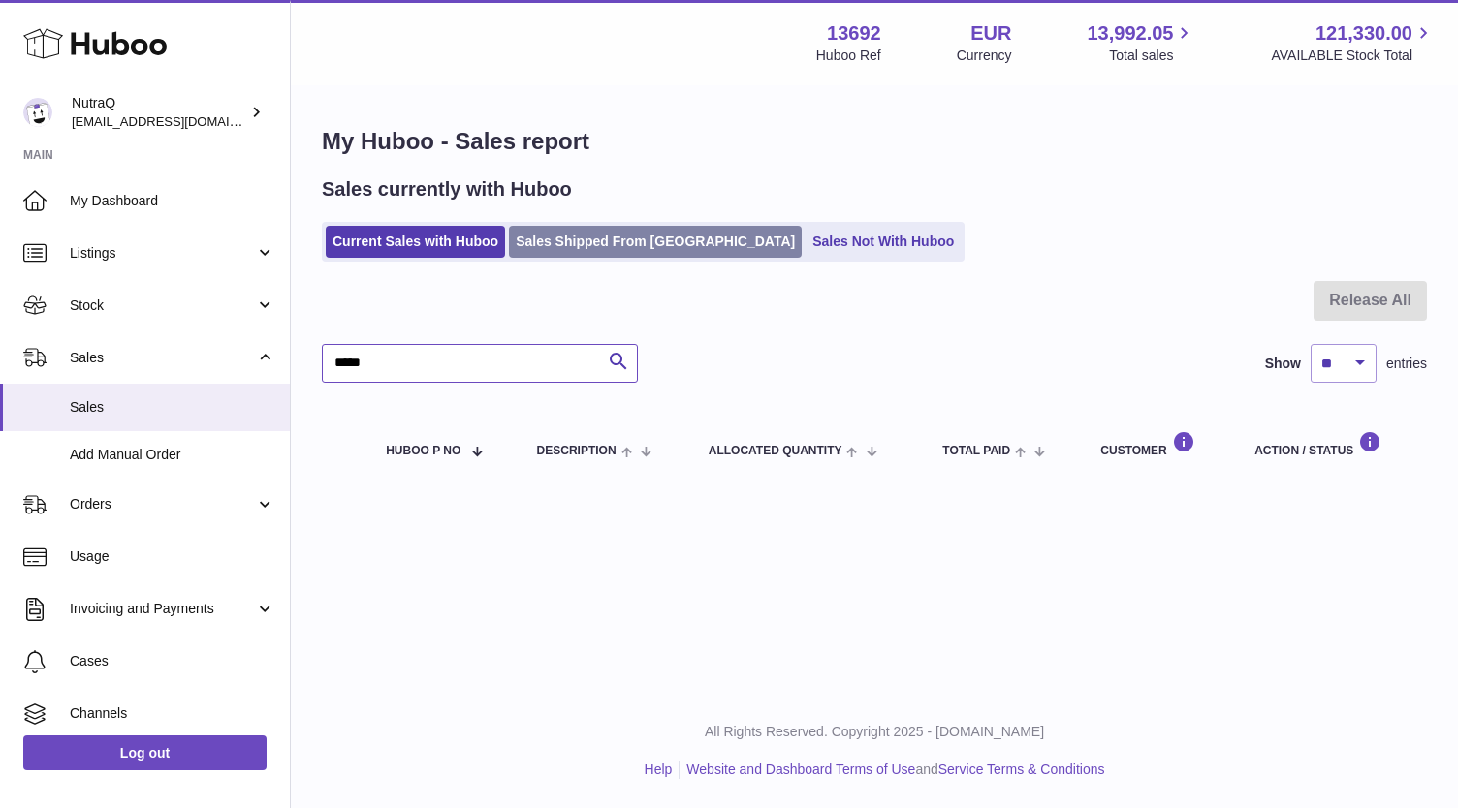
type input "*****"
click at [576, 247] on link "Sales Shipped From [GEOGRAPHIC_DATA]" at bounding box center [655, 242] width 293 height 32
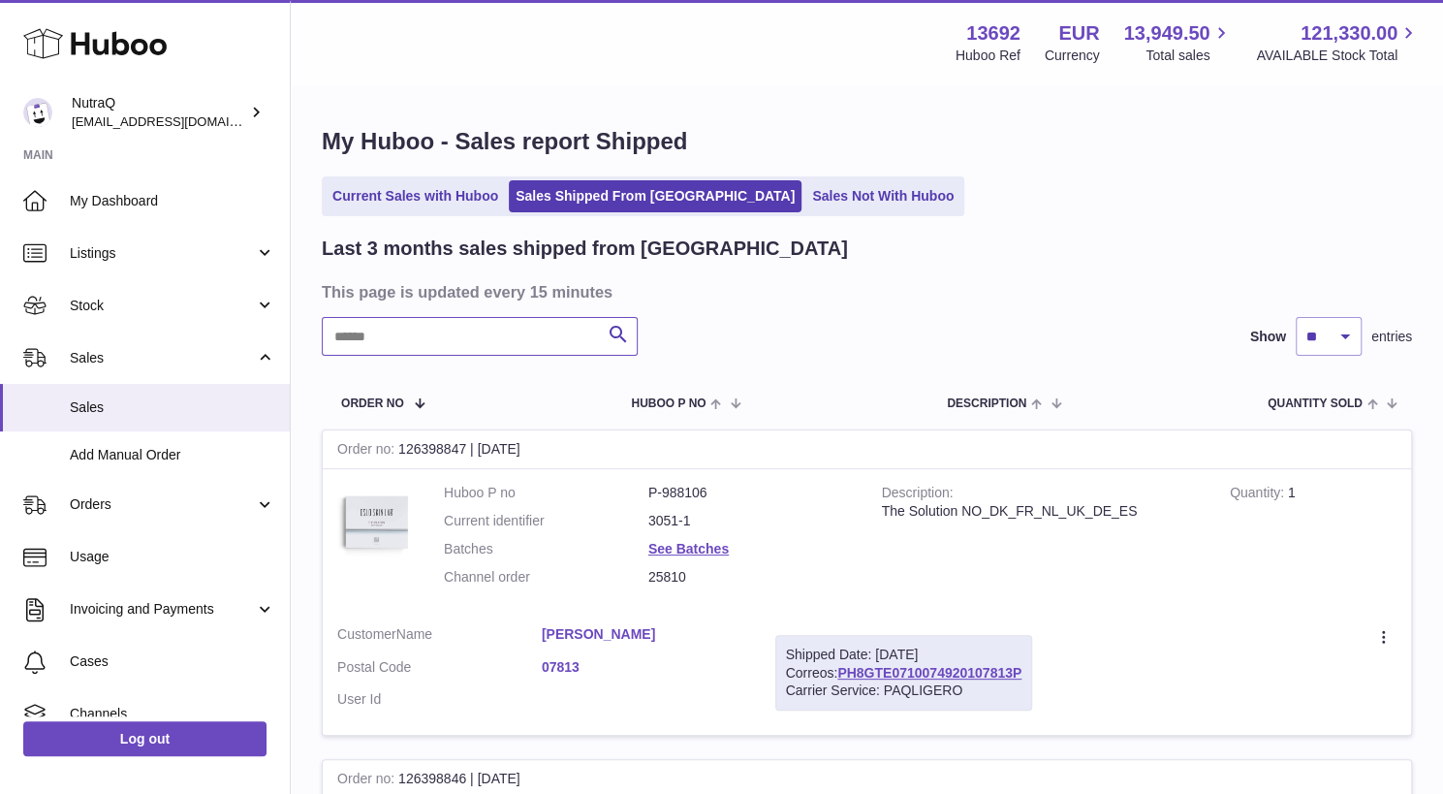
click at [453, 342] on input "text" at bounding box center [480, 336] width 316 height 39
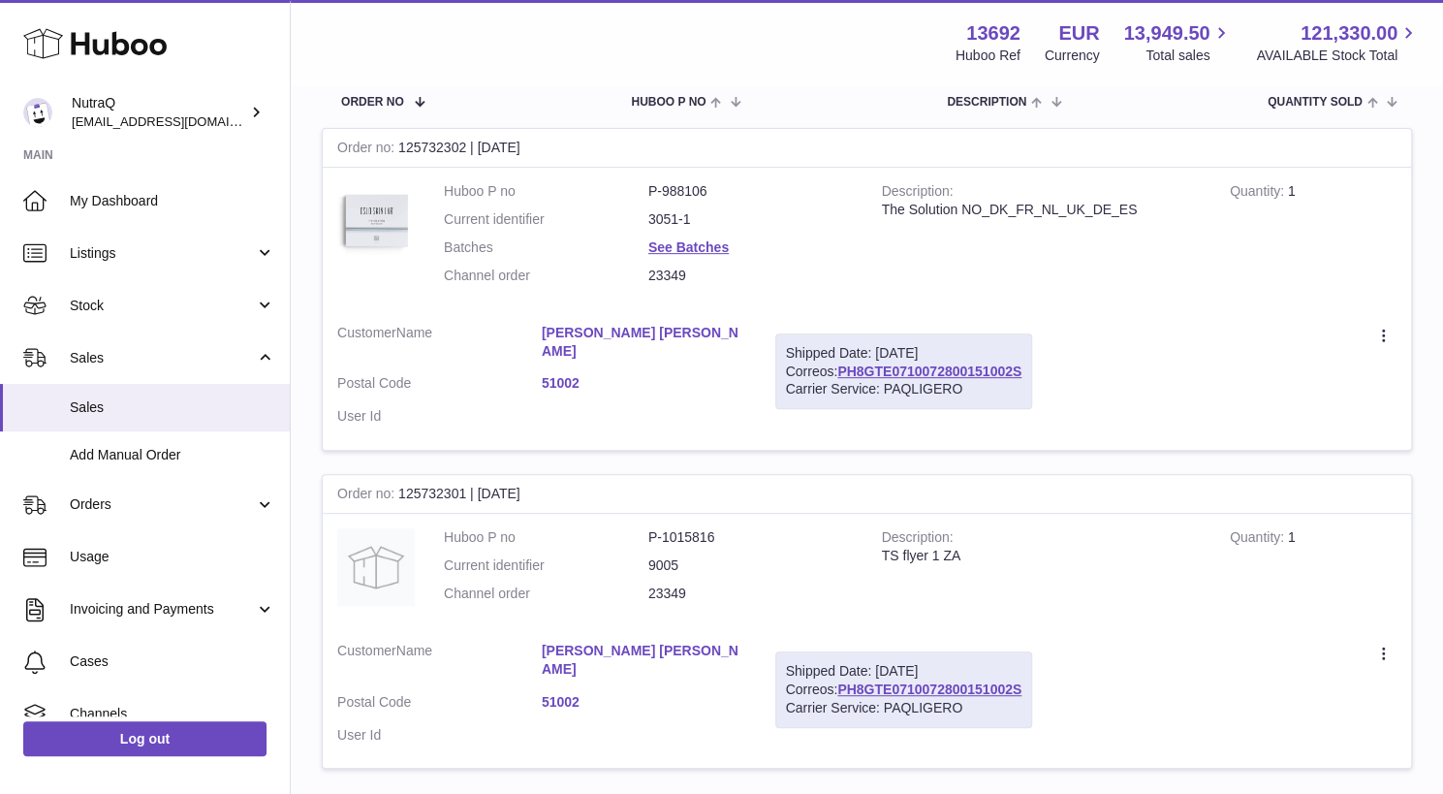
scroll to position [310, 0]
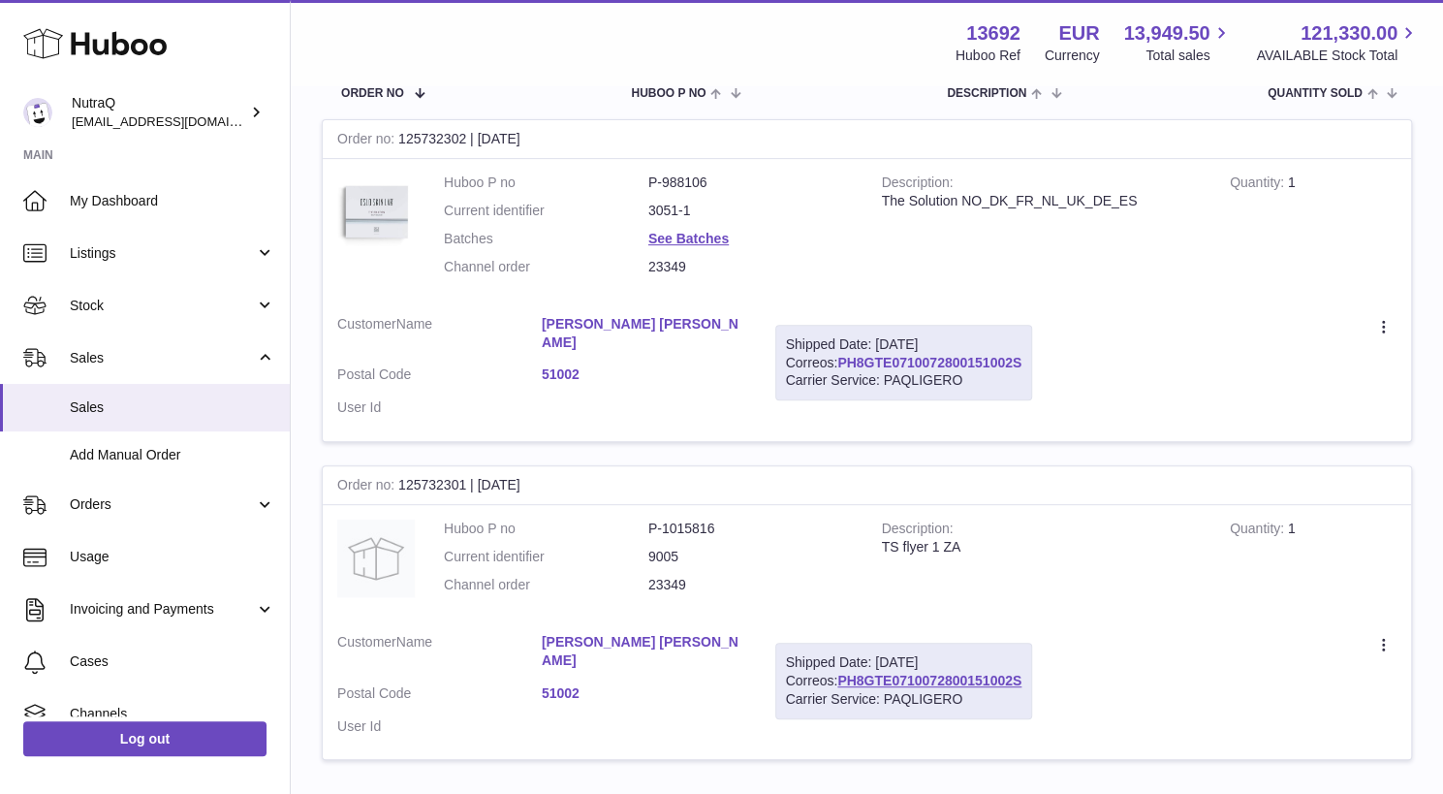
type input "*****"
click at [1022, 355] on link "PH8GTE0710072800151002S" at bounding box center [930, 363] width 184 height 16
